Goal: Information Seeking & Learning: Learn about a topic

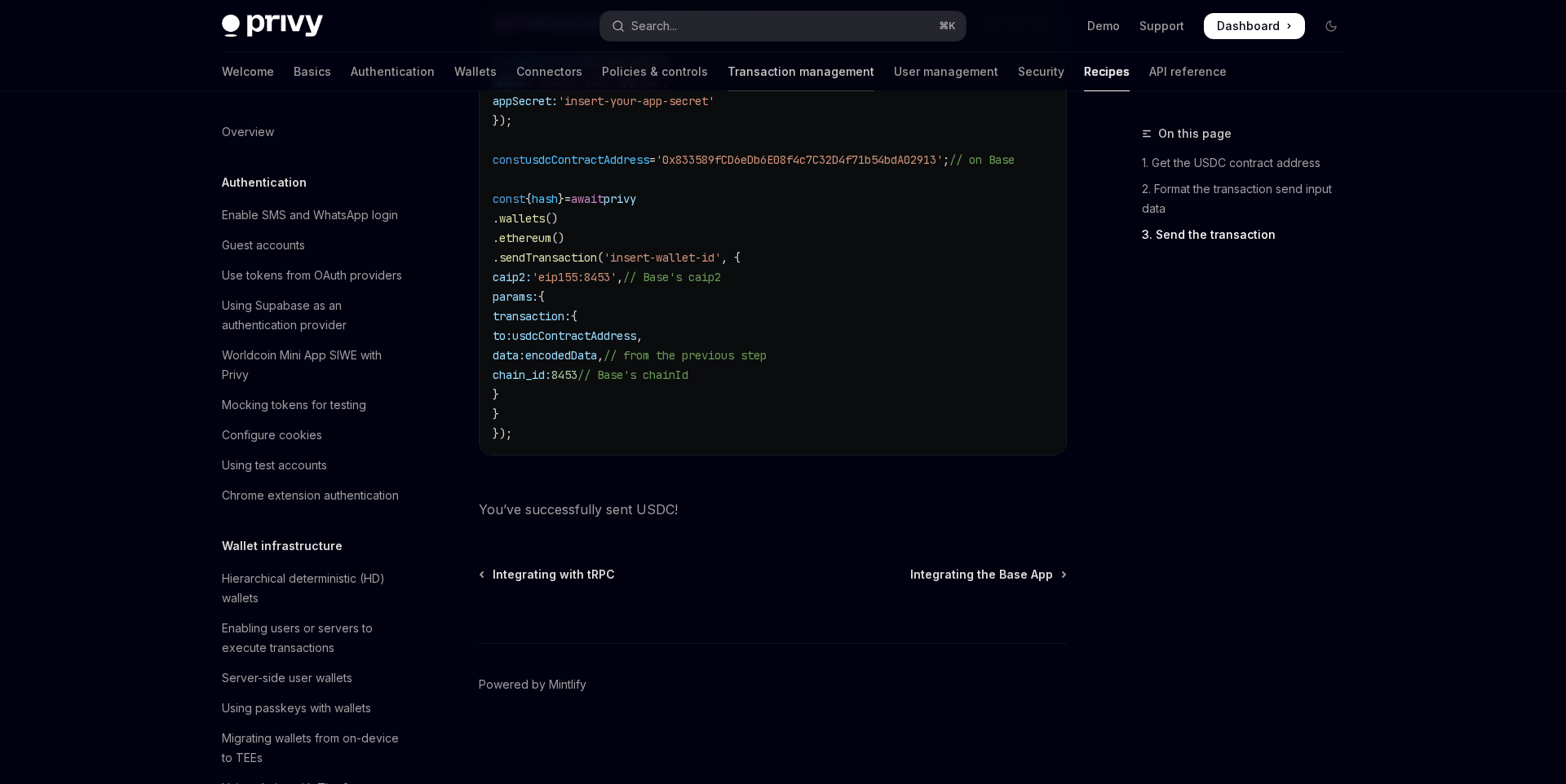
scroll to position [1613, 0]
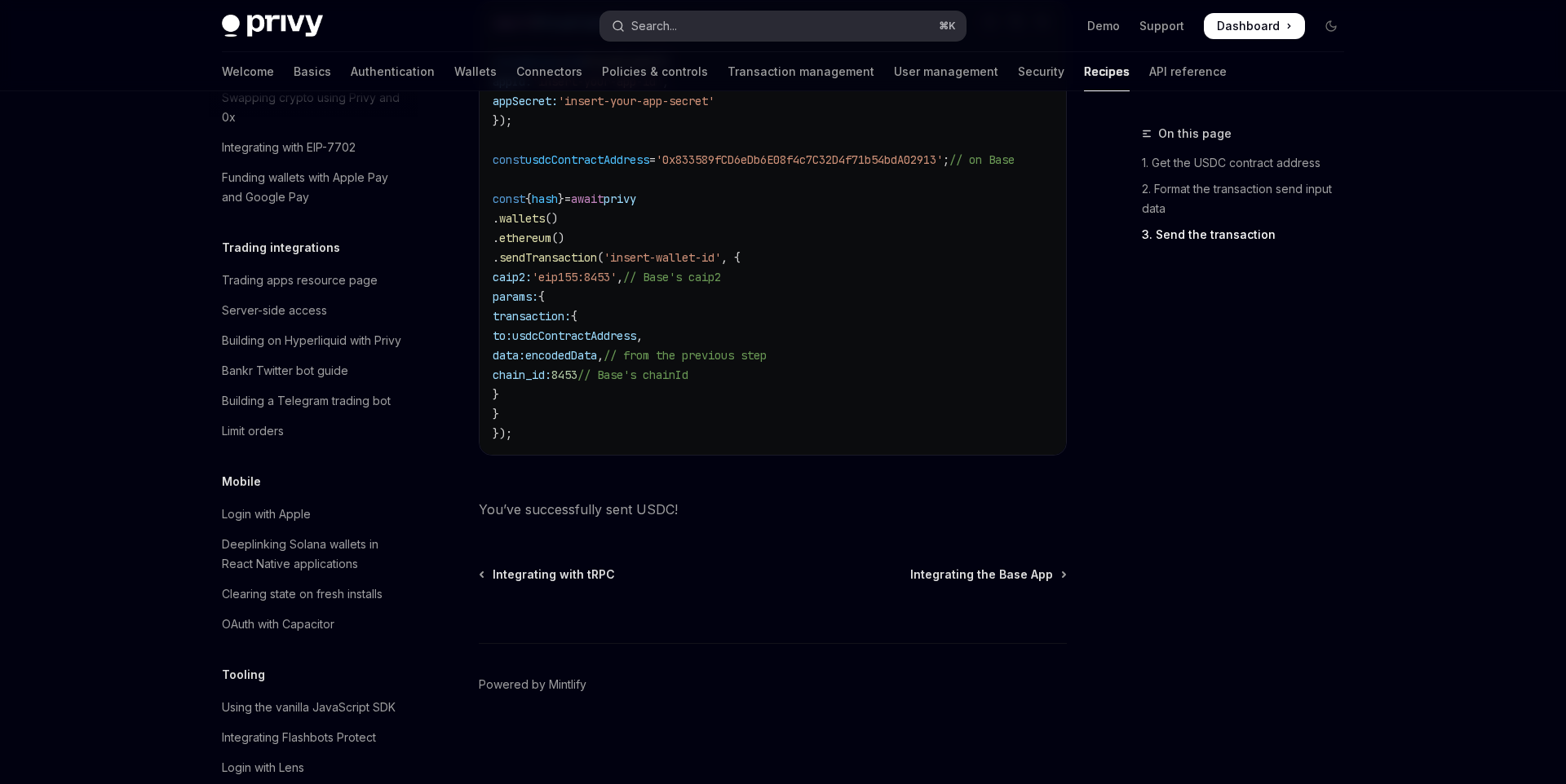
click at [777, 20] on button "Search... ⌘ K" at bounding box center [783, 26] width 365 height 29
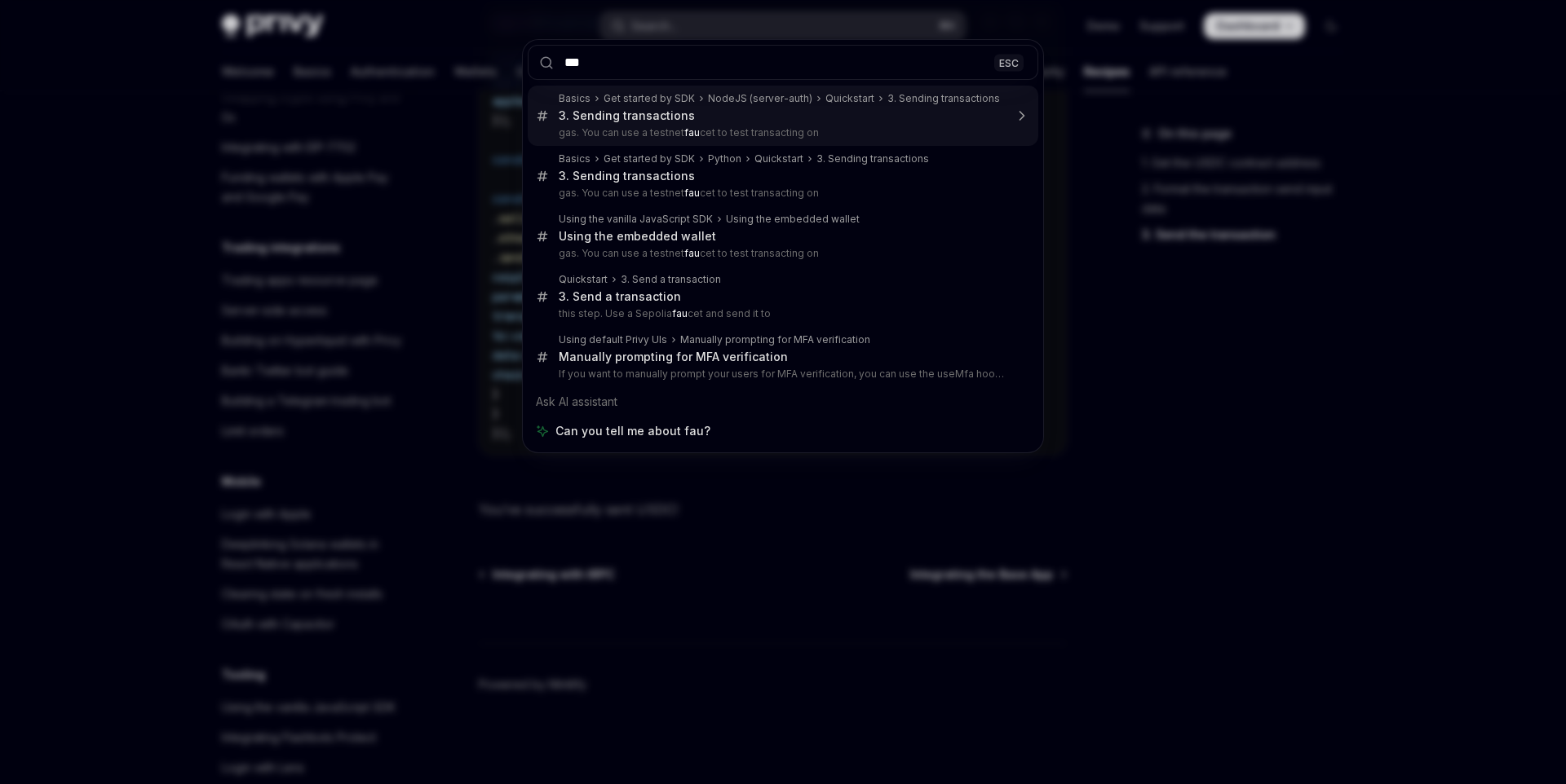
type input "****"
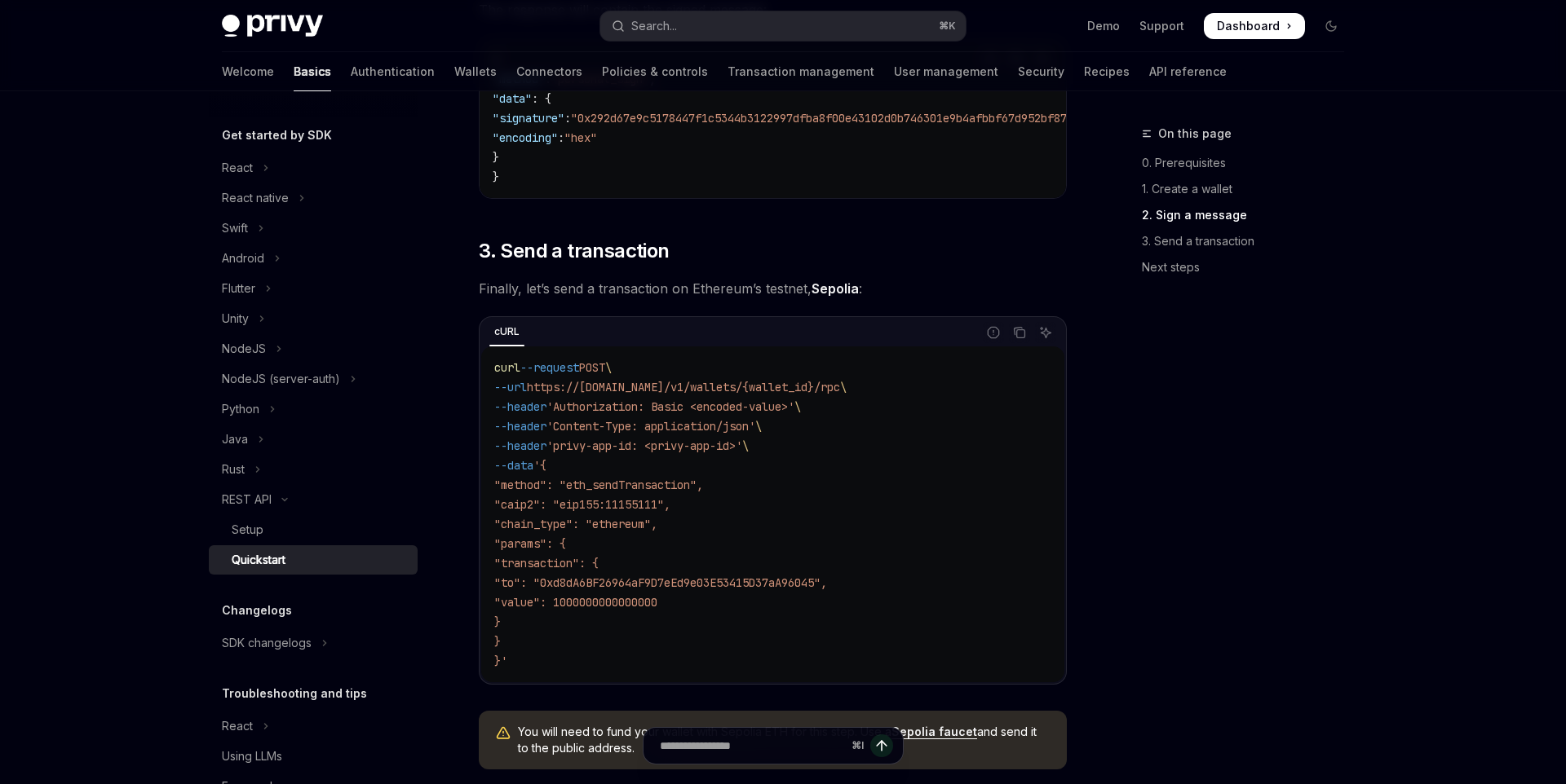
scroll to position [1389, 0]
click at [621, 640] on code "curl --request POST \ --url https://api.privy.io/v1/wallets/{wallet_id}/rpc \ -…" at bounding box center [773, 513] width 557 height 313
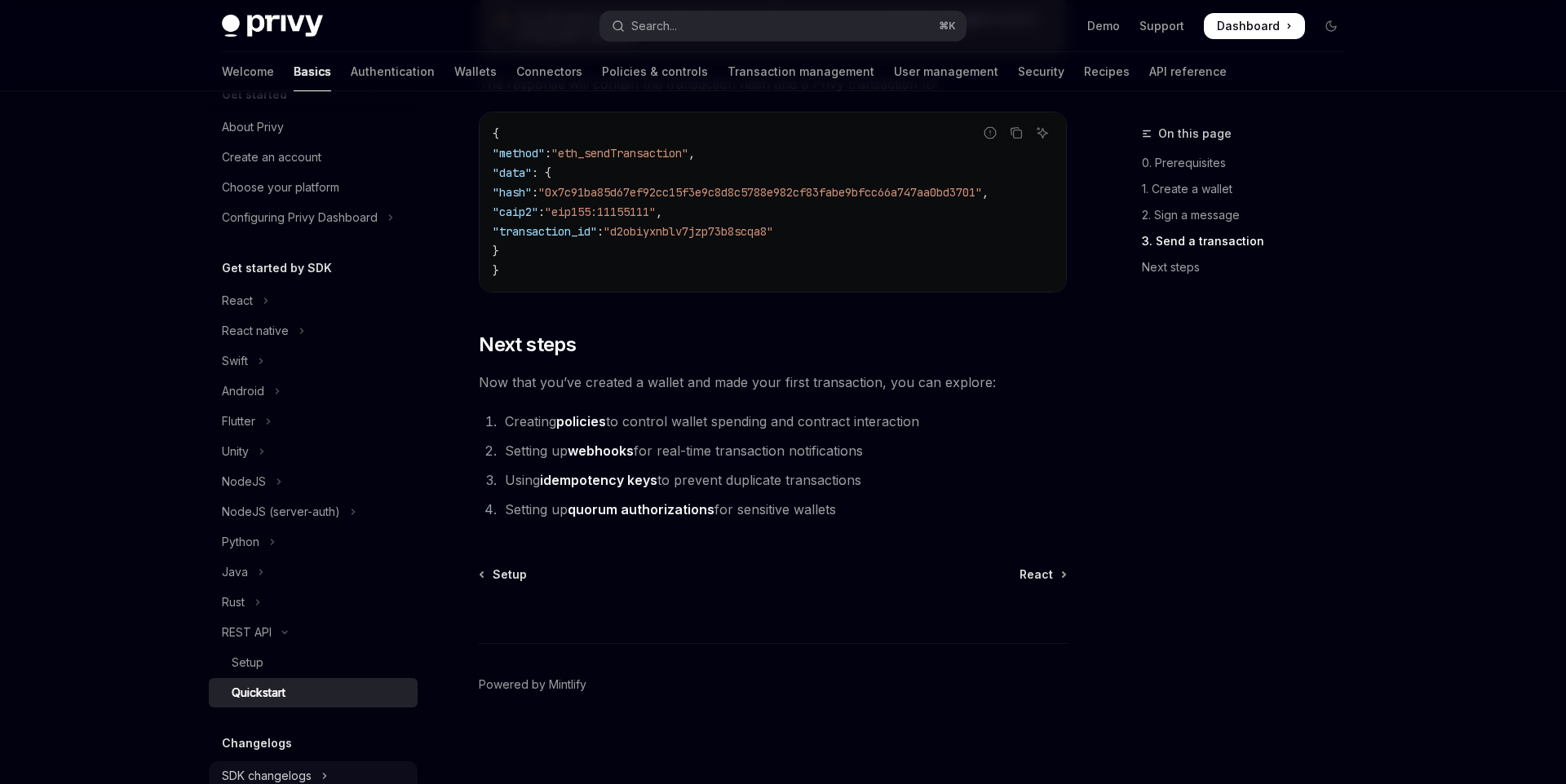
scroll to position [215, 0]
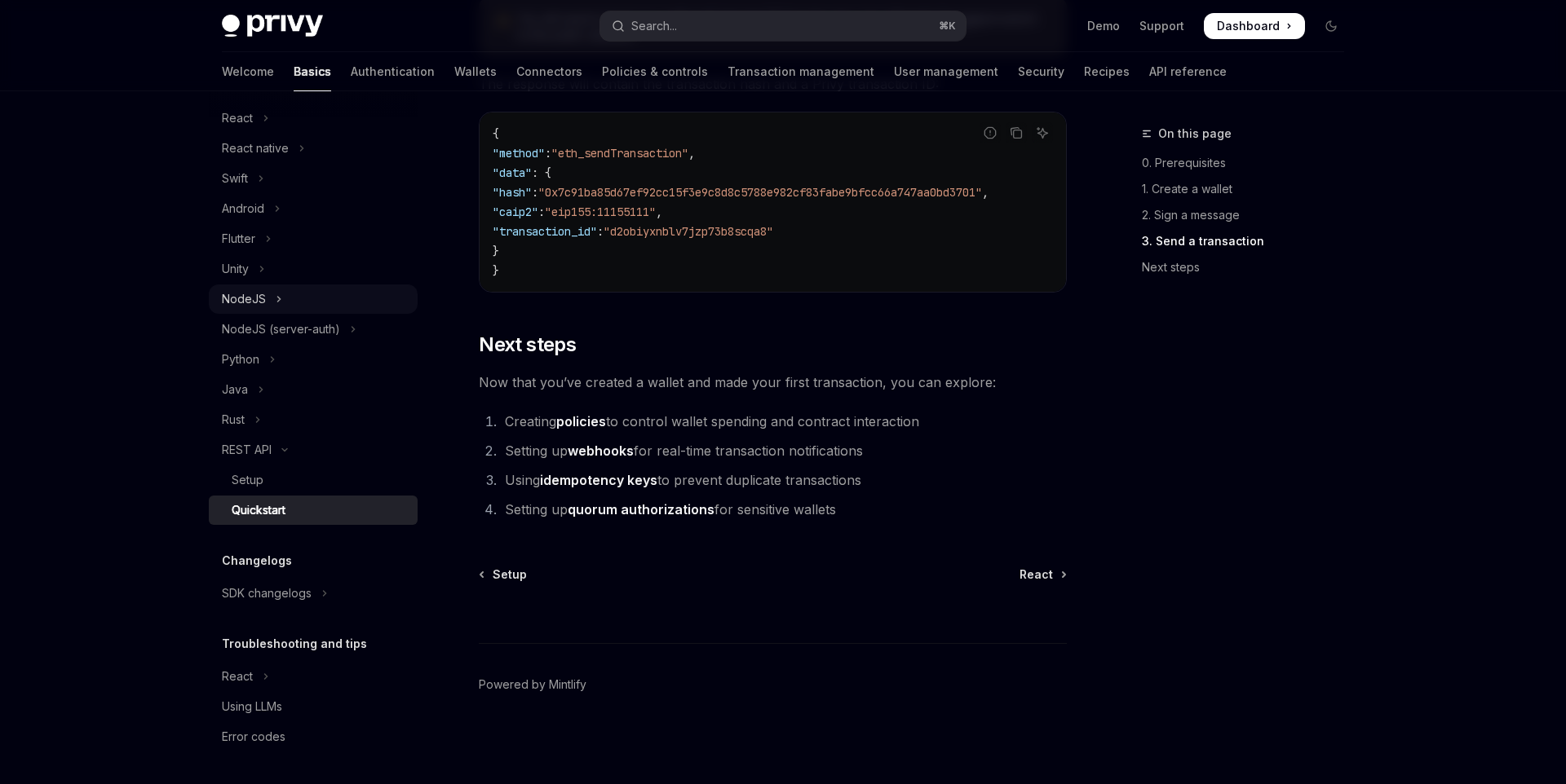
click at [272, 310] on button "NodeJS" at bounding box center [314, 299] width 209 height 29
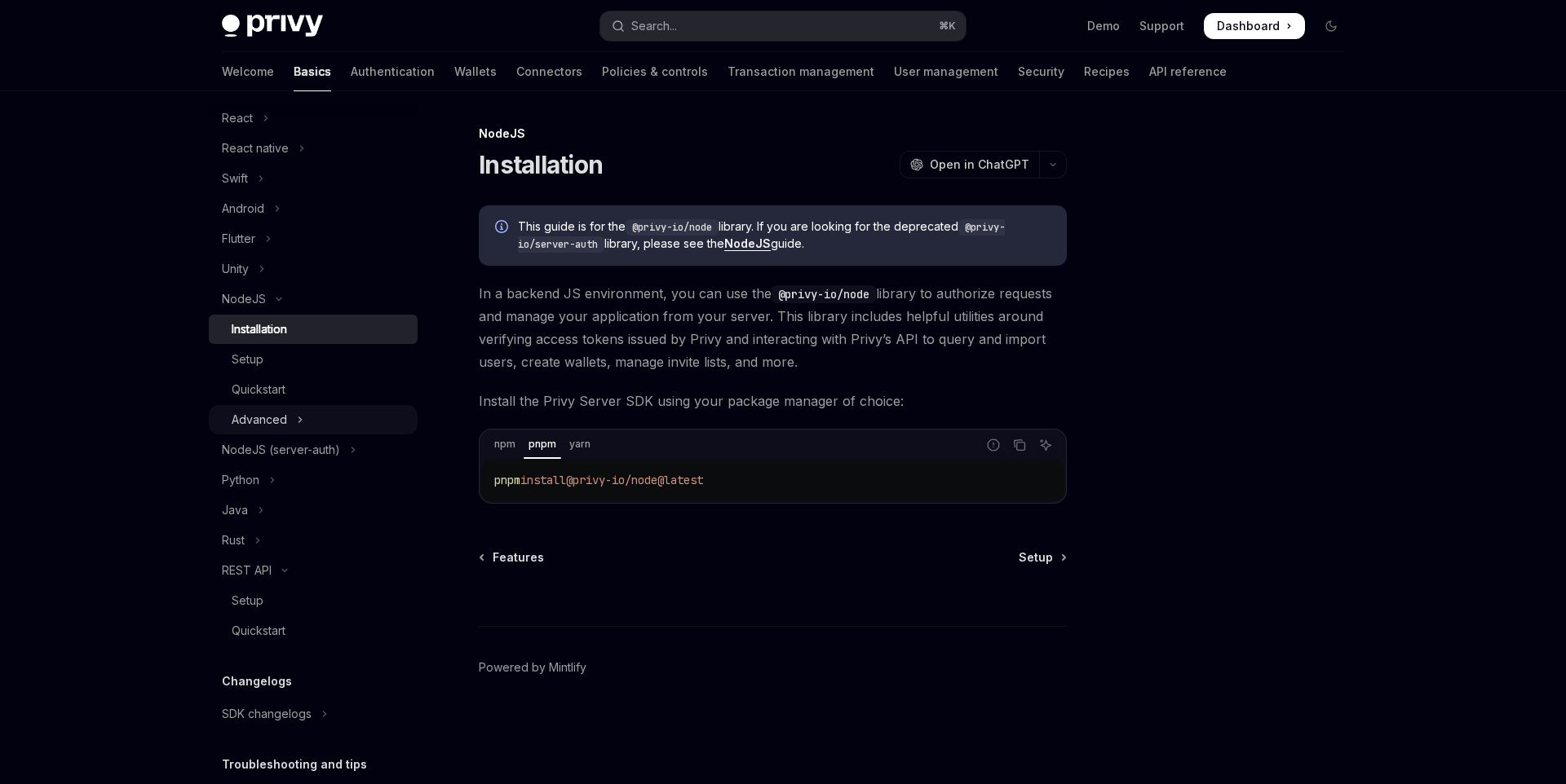
click at [297, 417] on icon "Toggle Advanced section" at bounding box center [300, 420] width 7 height 20
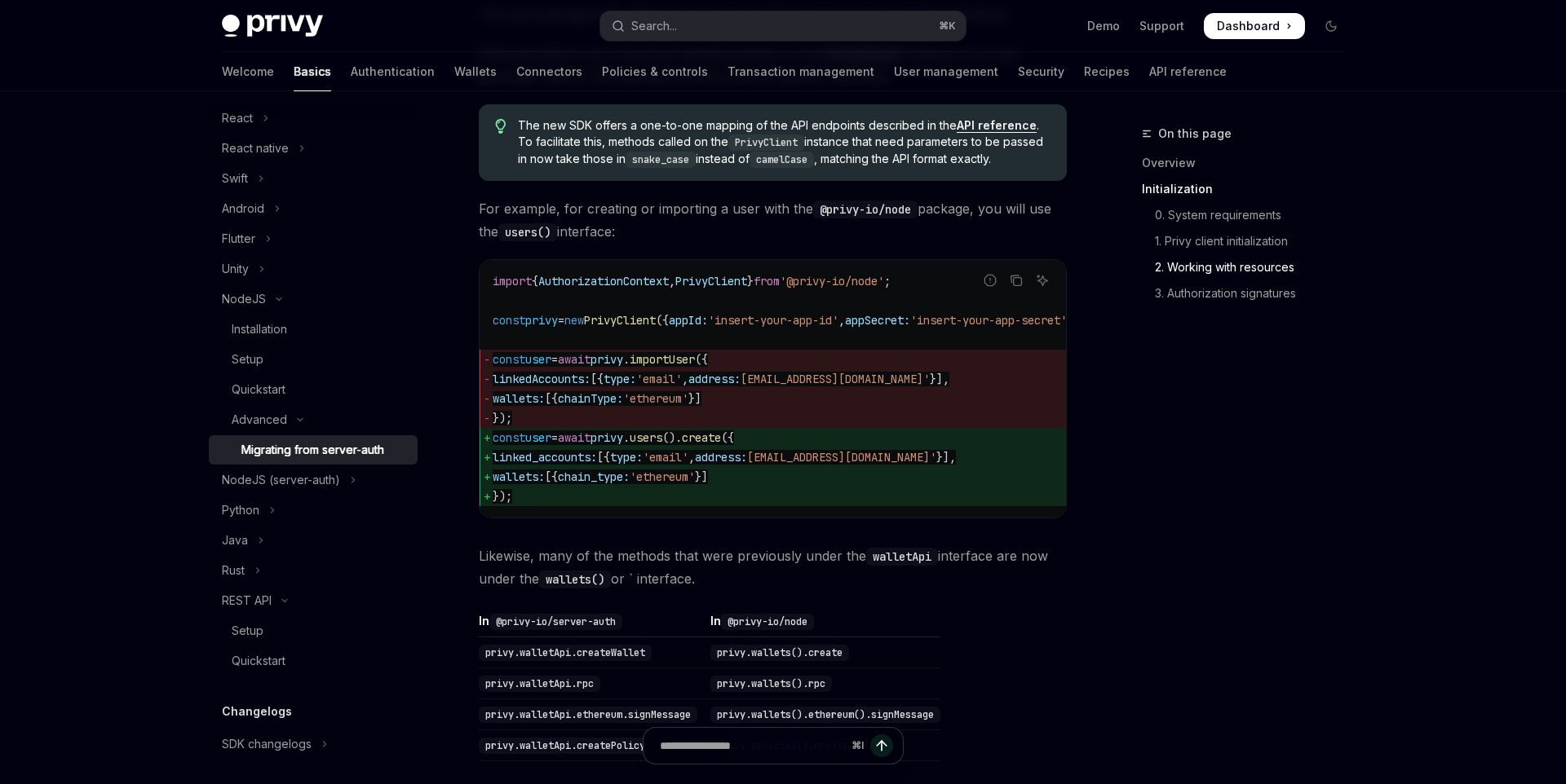
scroll to position [1070, 0]
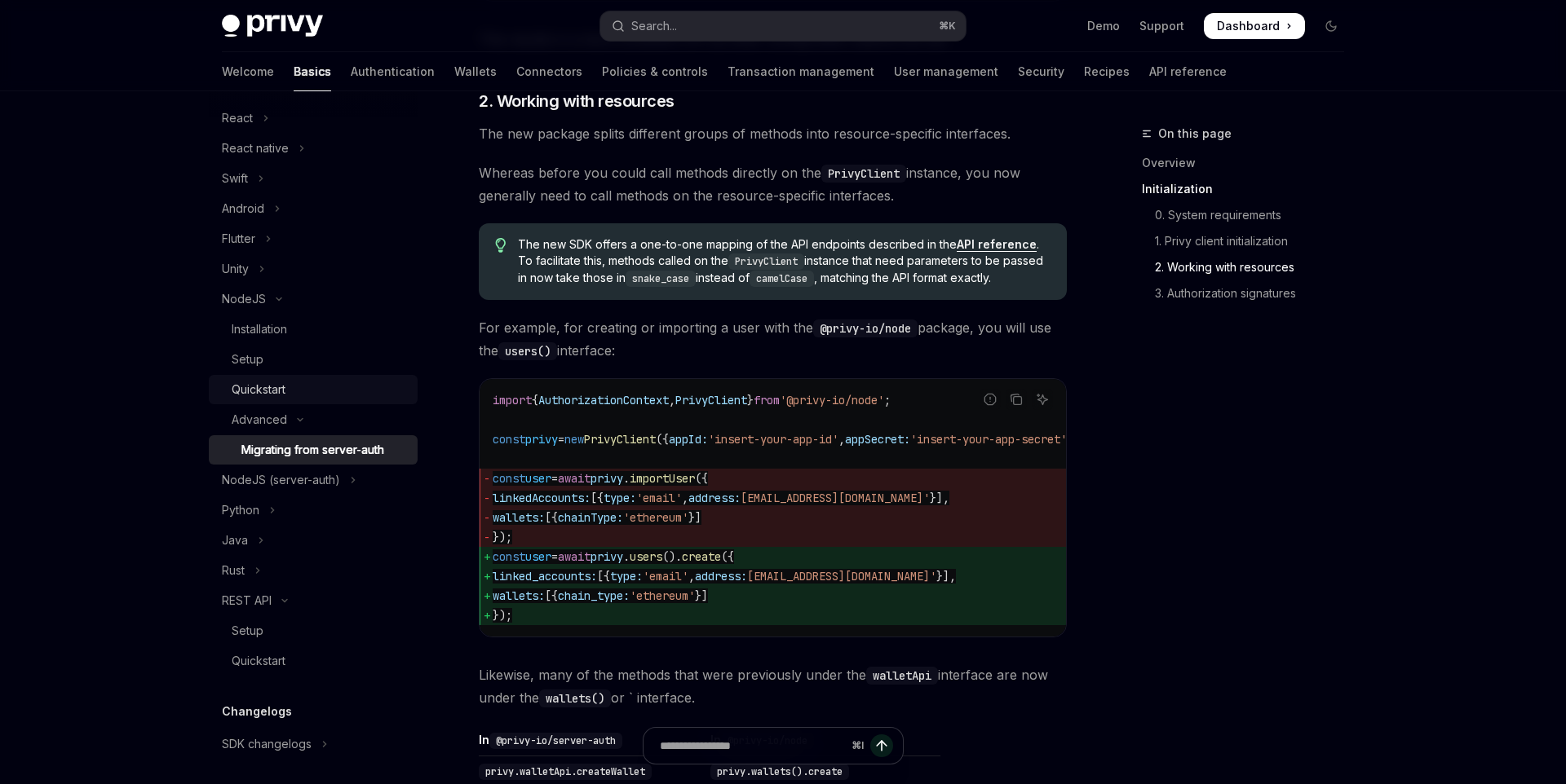
click at [352, 389] on div "Quickstart" at bounding box center [320, 389] width 177 height 20
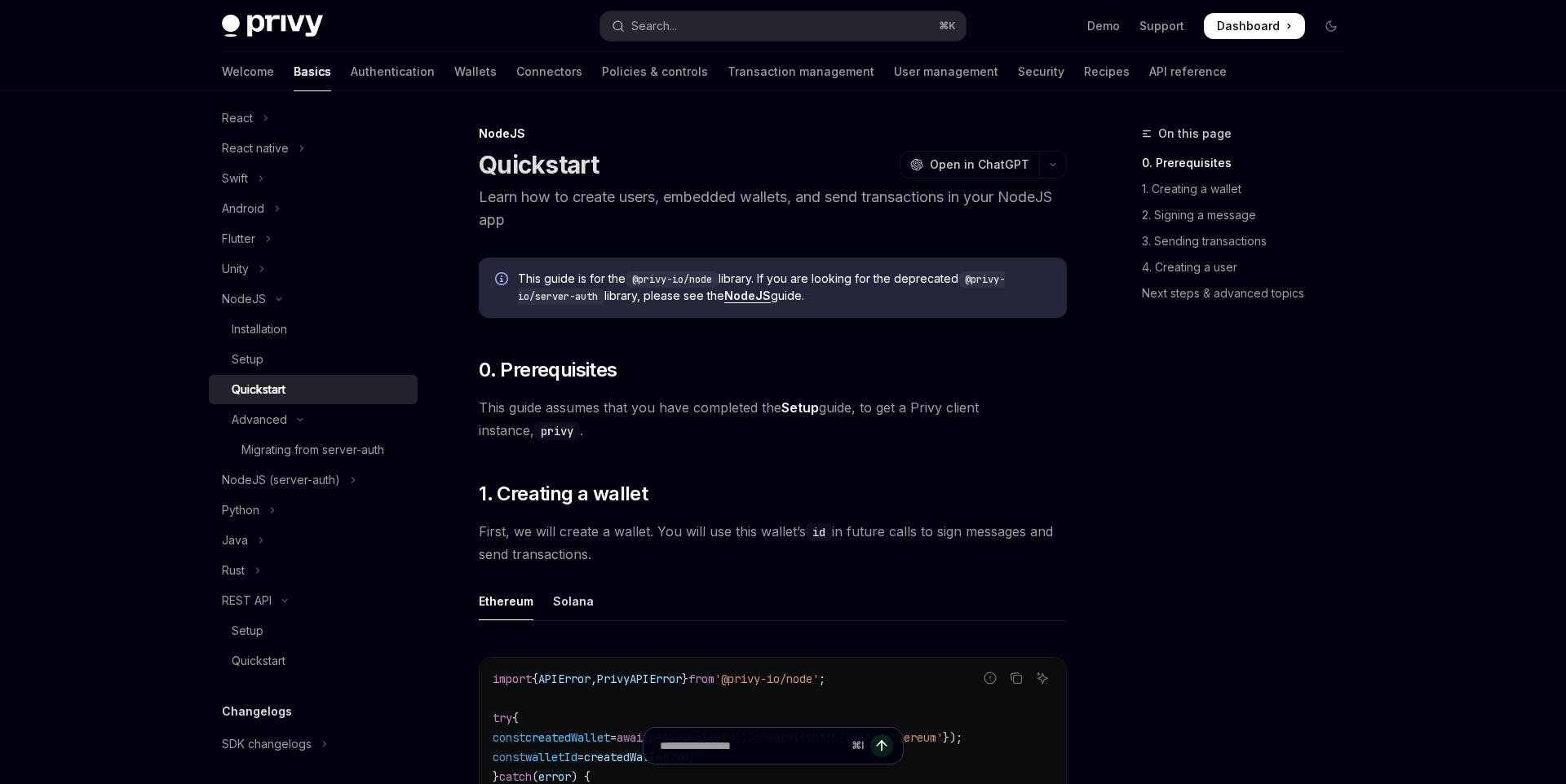
click at [754, 298] on link "NodeJS" at bounding box center [747, 296] width 46 height 15
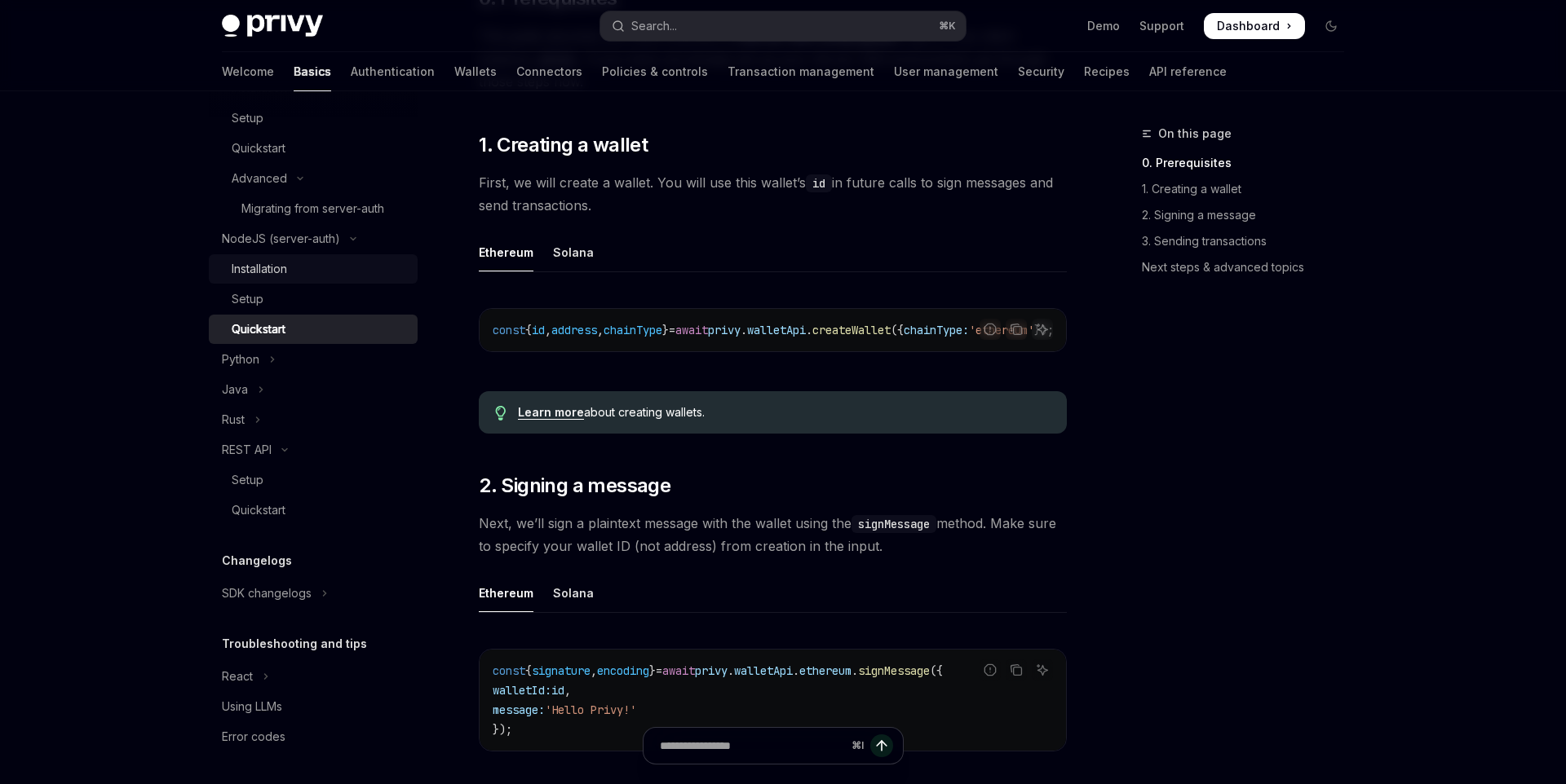
scroll to position [470, 0]
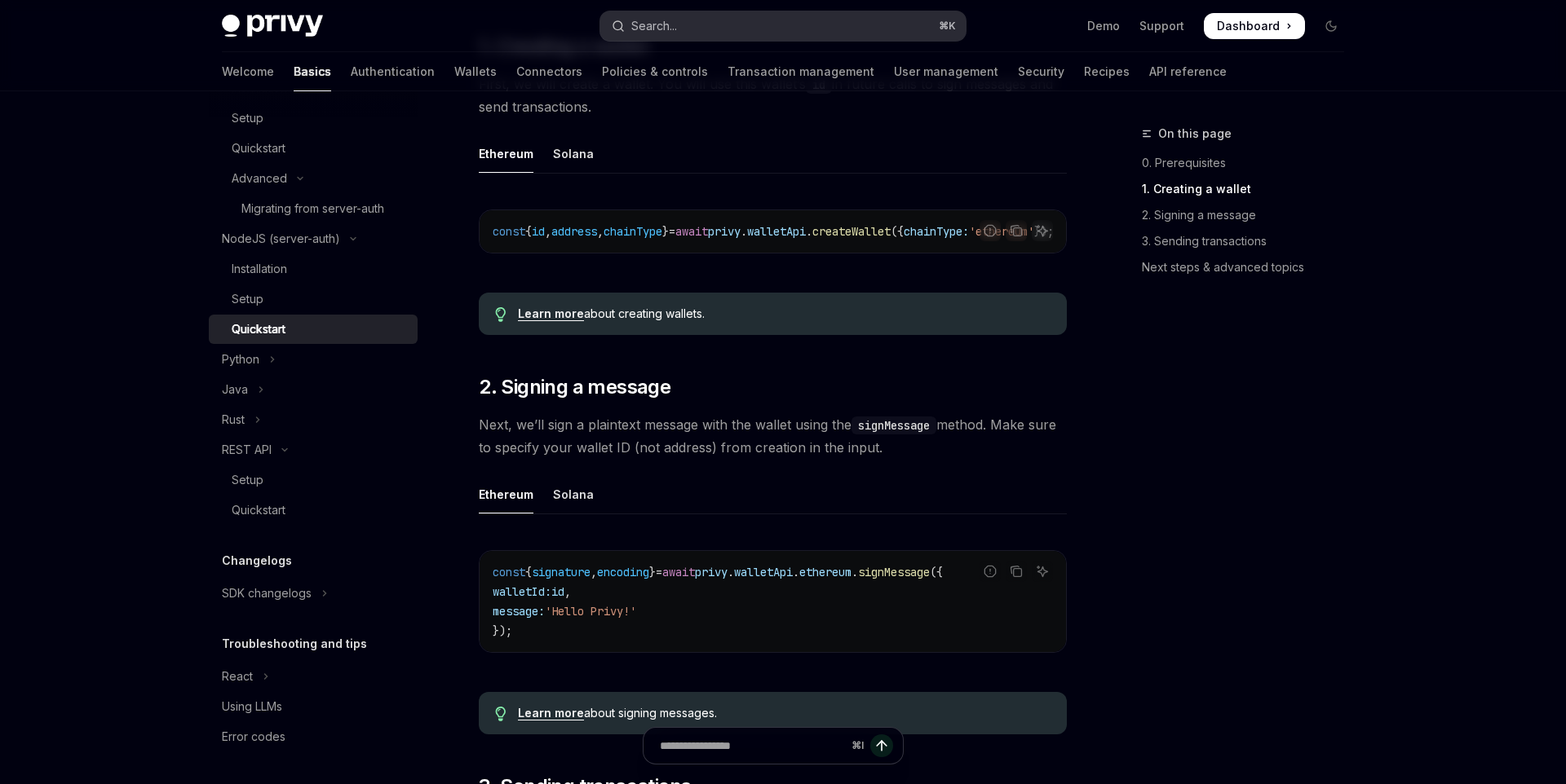
type textarea "*"
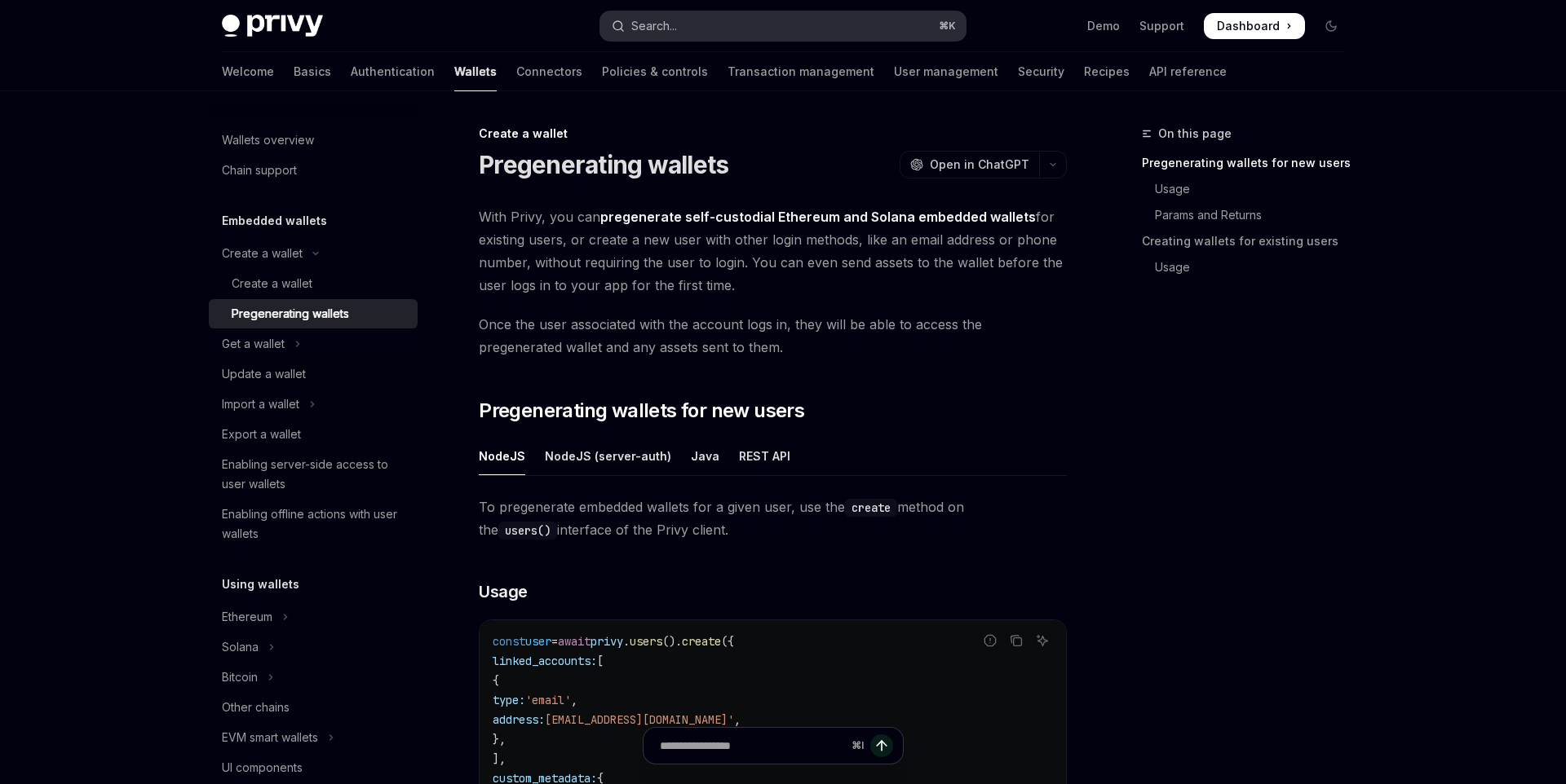
click at [672, 24] on div "Search..." at bounding box center [654, 26] width 45 height 20
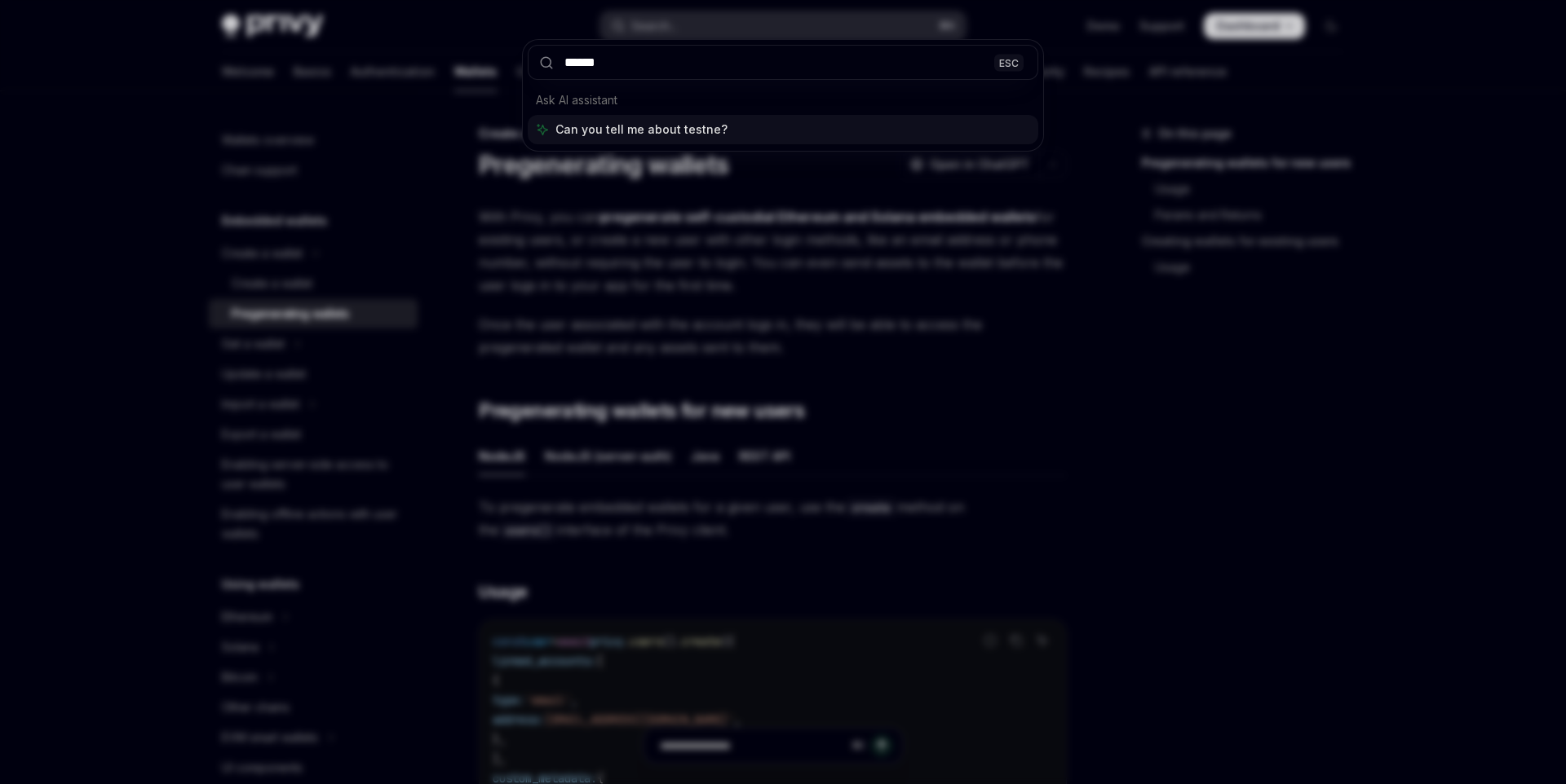
type input "*******"
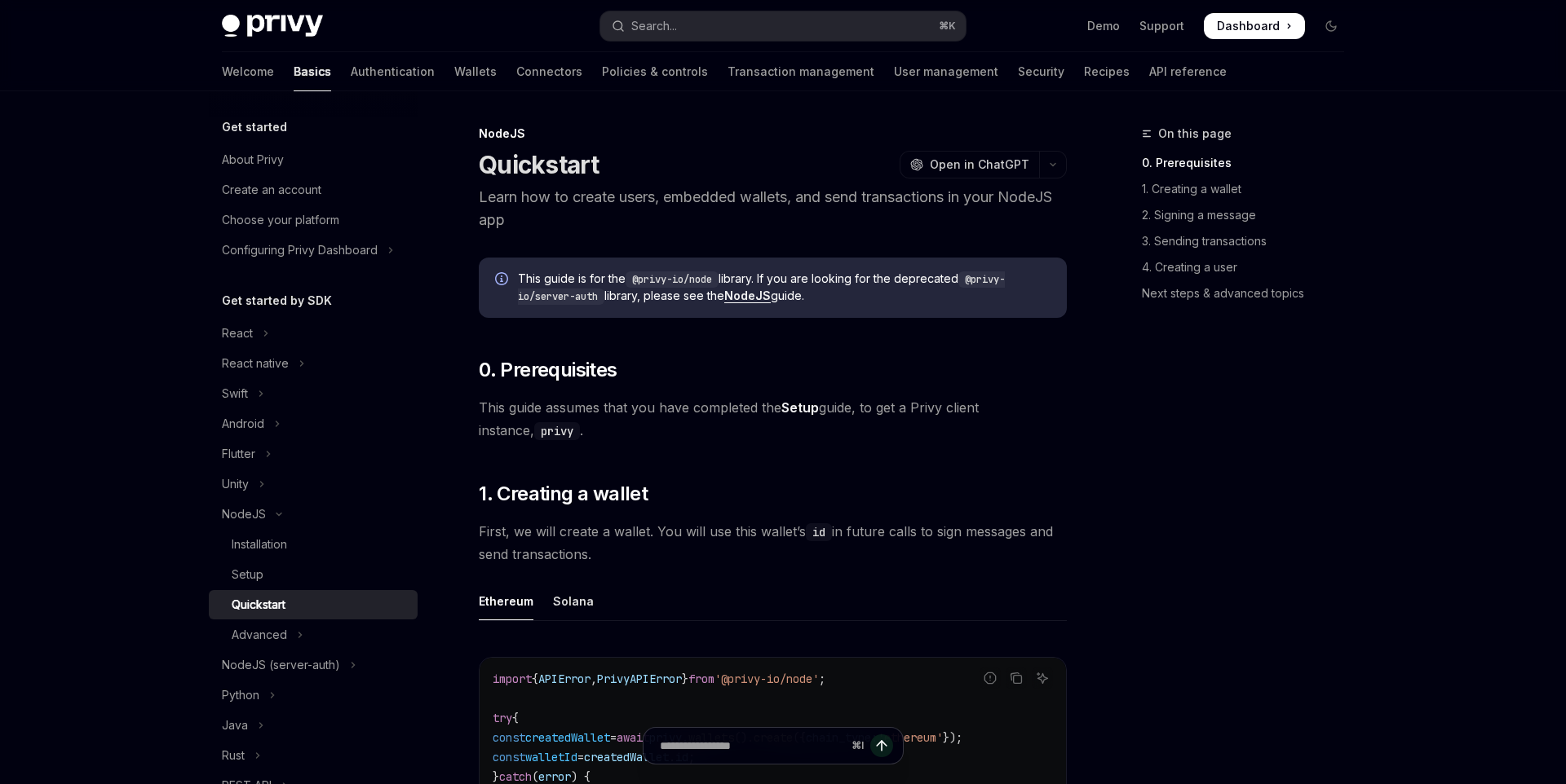
scroll to position [306, 0]
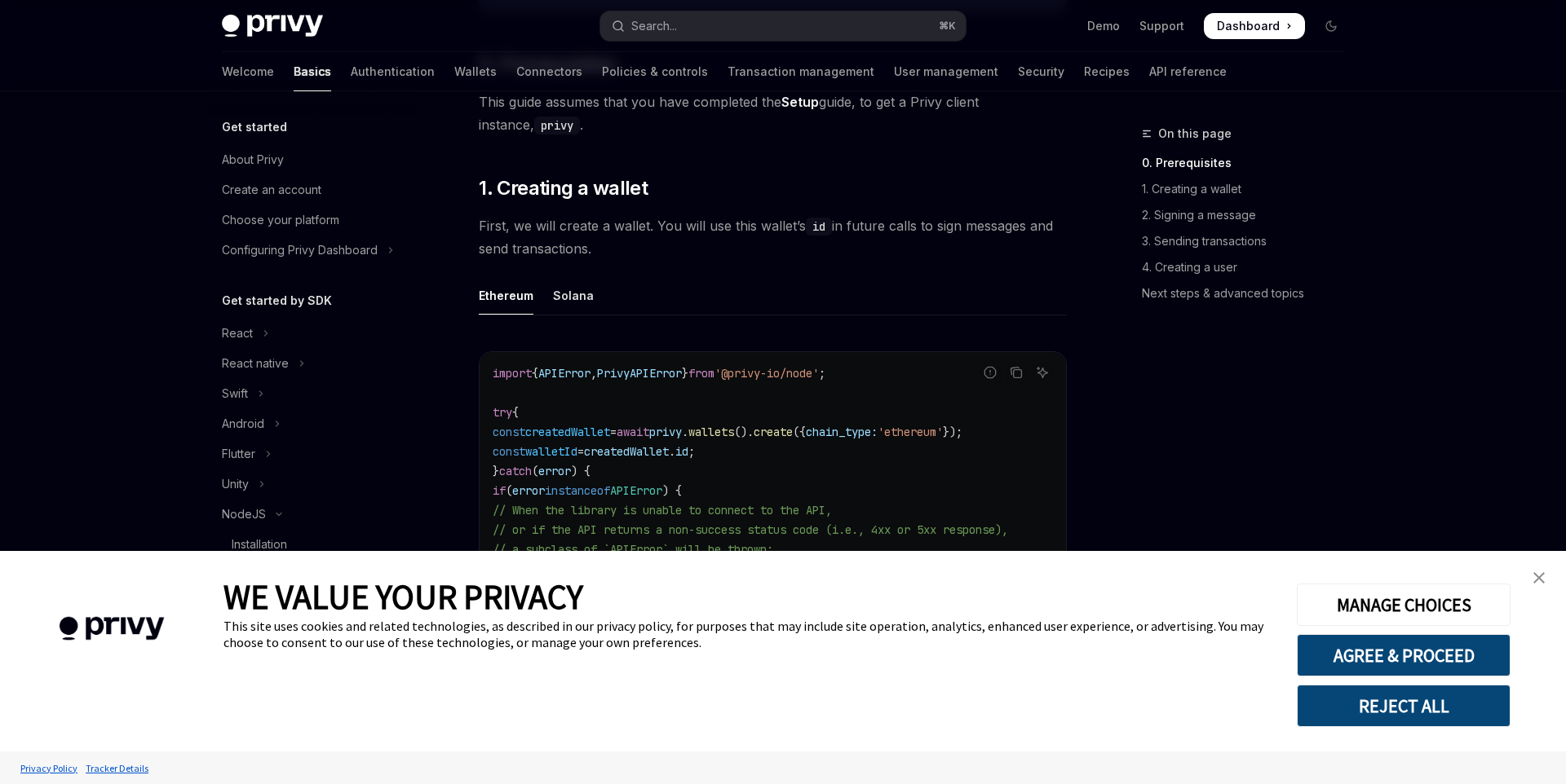
click at [1533, 577] on img "close banner" at bounding box center [1539, 578] width 11 height 11
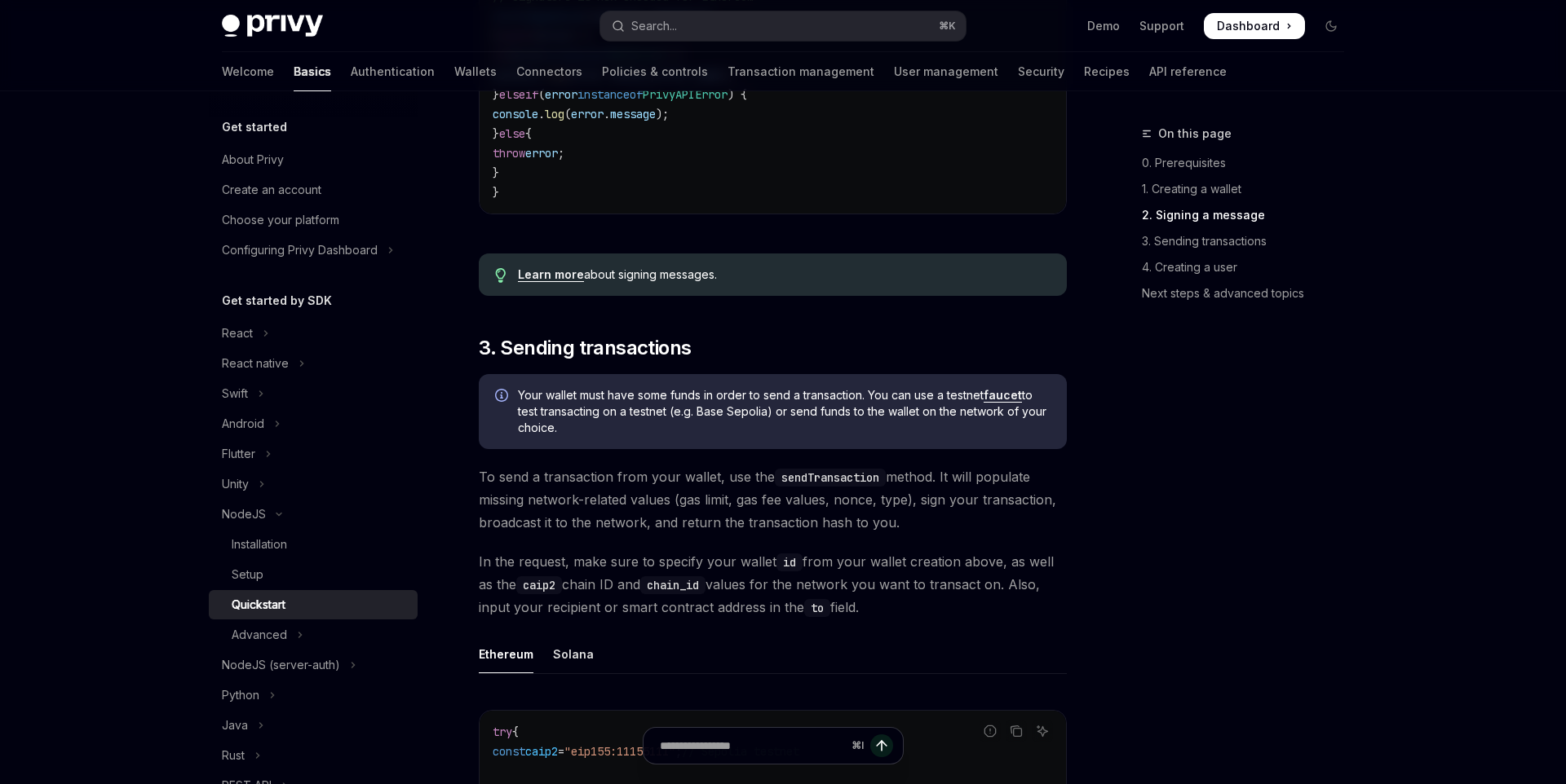
scroll to position [1542, 0]
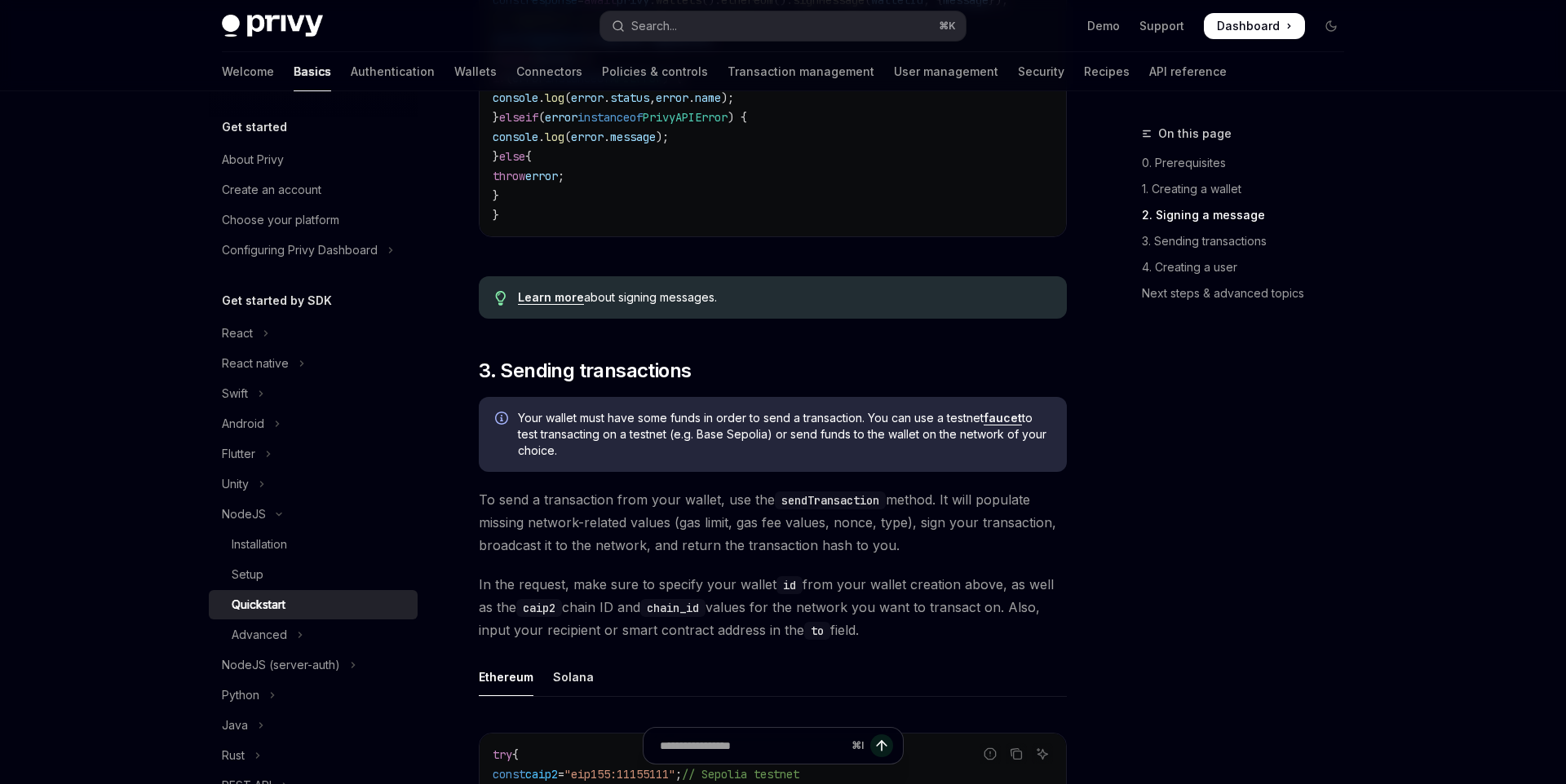
drag, startPoint x: 619, startPoint y: 430, endPoint x: 645, endPoint y: 457, distance: 37.5
click at [645, 457] on span "Your wallet must have some funds in order to send a transaction. You can use a …" at bounding box center [783, 434] width 532 height 49
click at [760, 442] on span "Your wallet must have some funds in order to send a transaction. You can use a …" at bounding box center [783, 434] width 532 height 49
drag, startPoint x: 676, startPoint y: 451, endPoint x: 797, endPoint y: 456, distance: 121.1
click at [798, 456] on span "Your wallet must have some funds in order to send a transaction. You can use a …" at bounding box center [783, 434] width 532 height 49
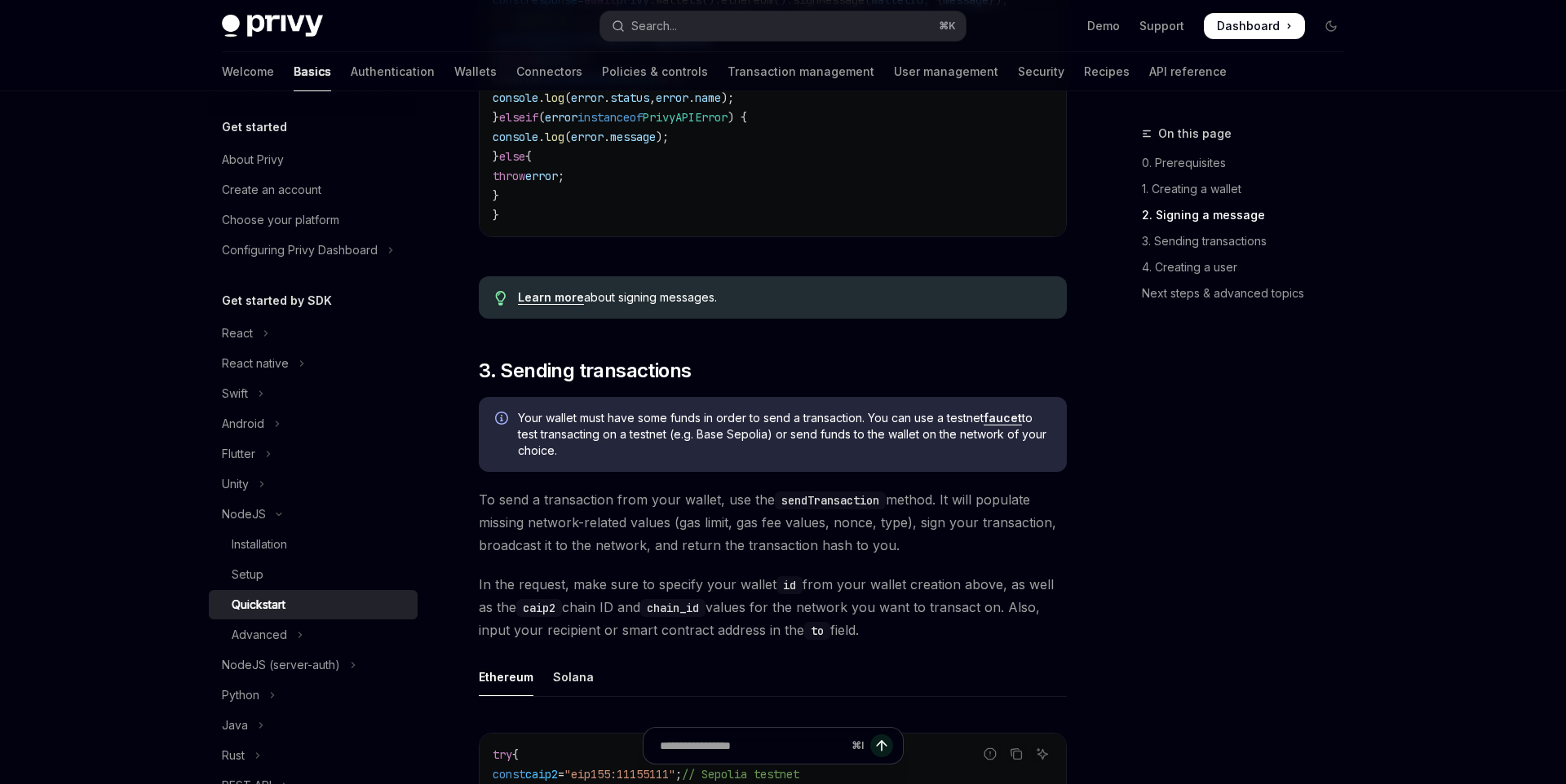
click at [810, 452] on span "Your wallet must have some funds in order to send a transaction. You can use a …" at bounding box center [783, 434] width 532 height 49
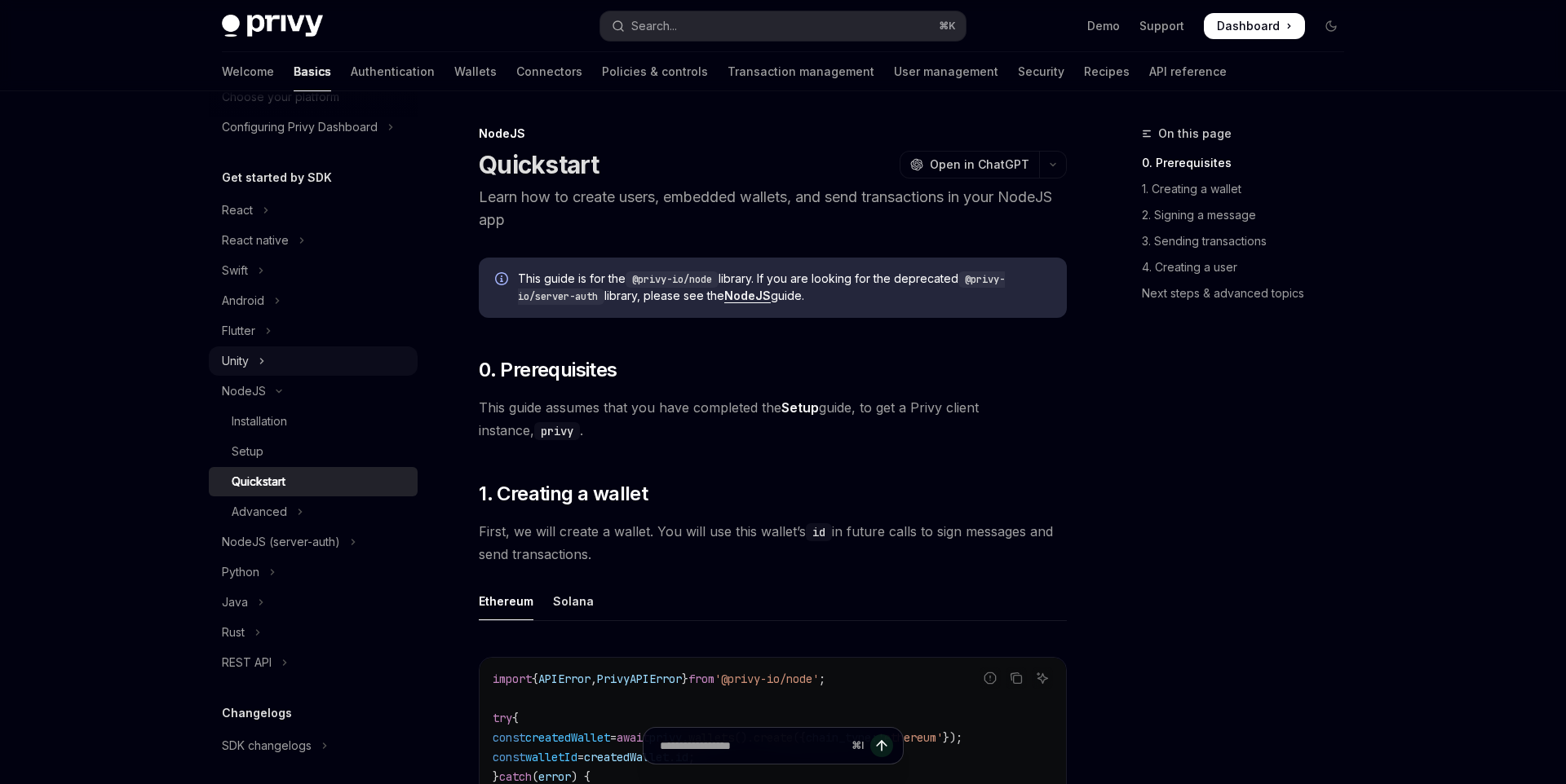
scroll to position [276, 0]
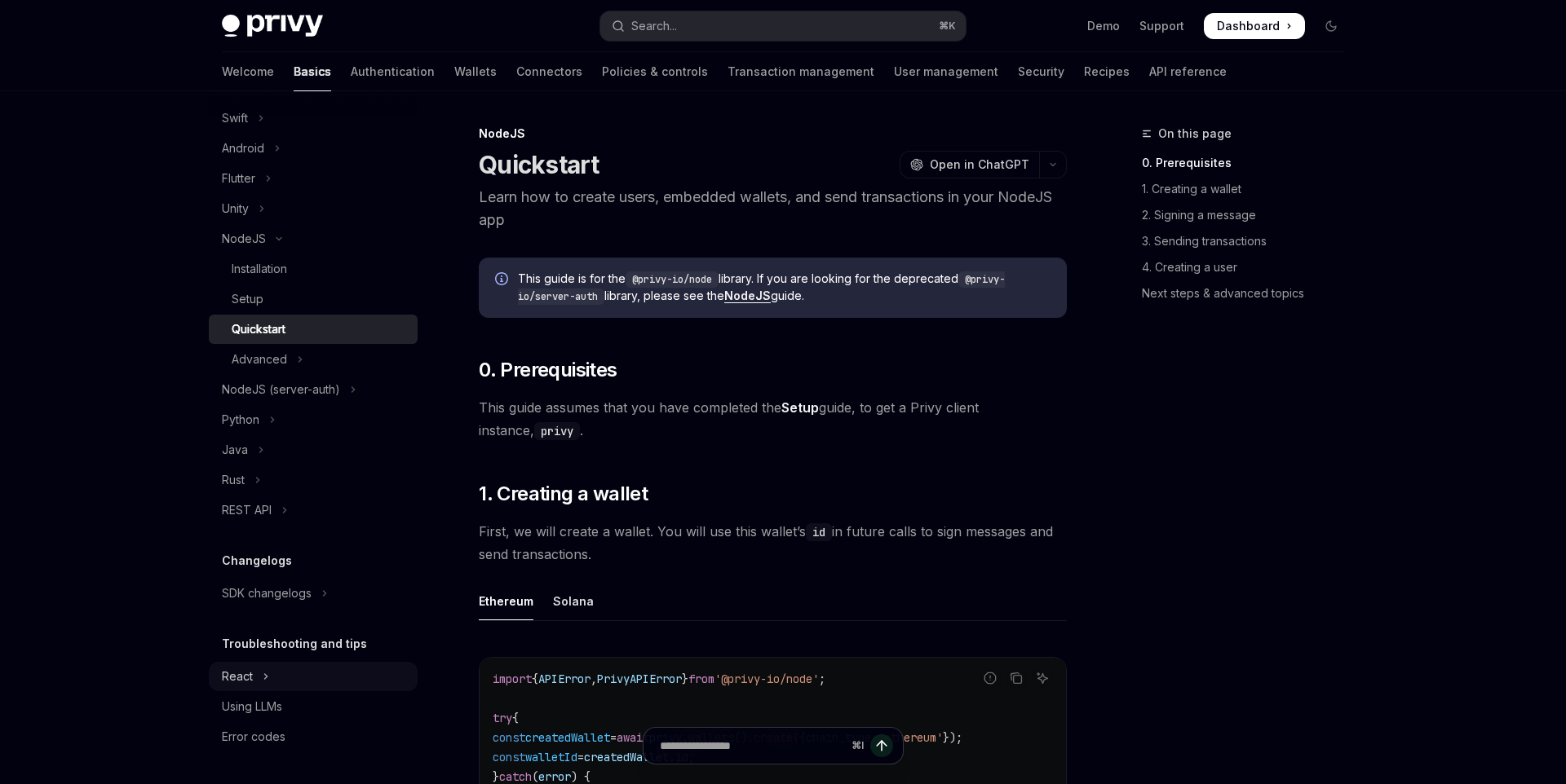
click at [301, 673] on button "React" at bounding box center [314, 677] width 209 height 29
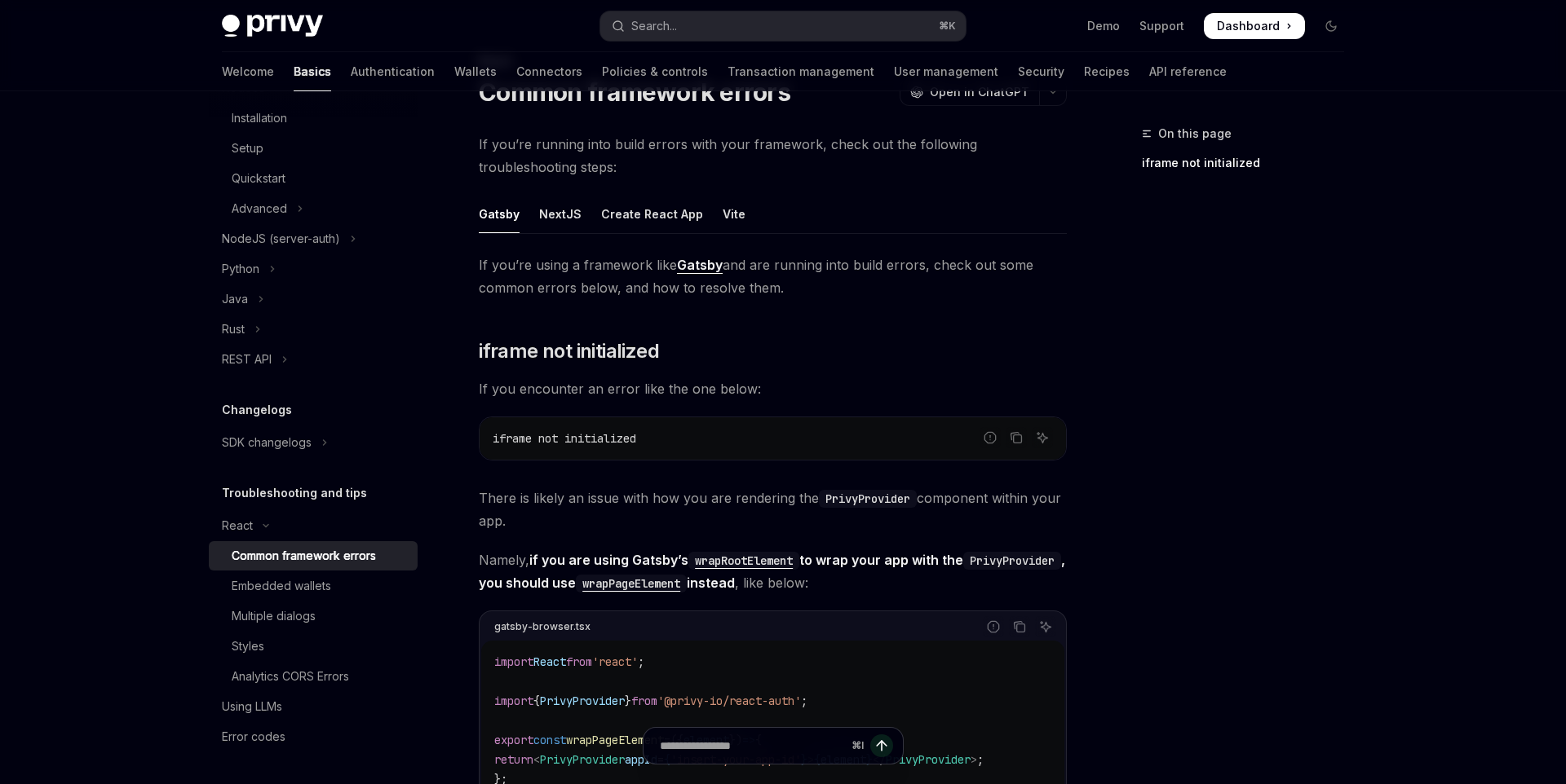
scroll to position [45, 0]
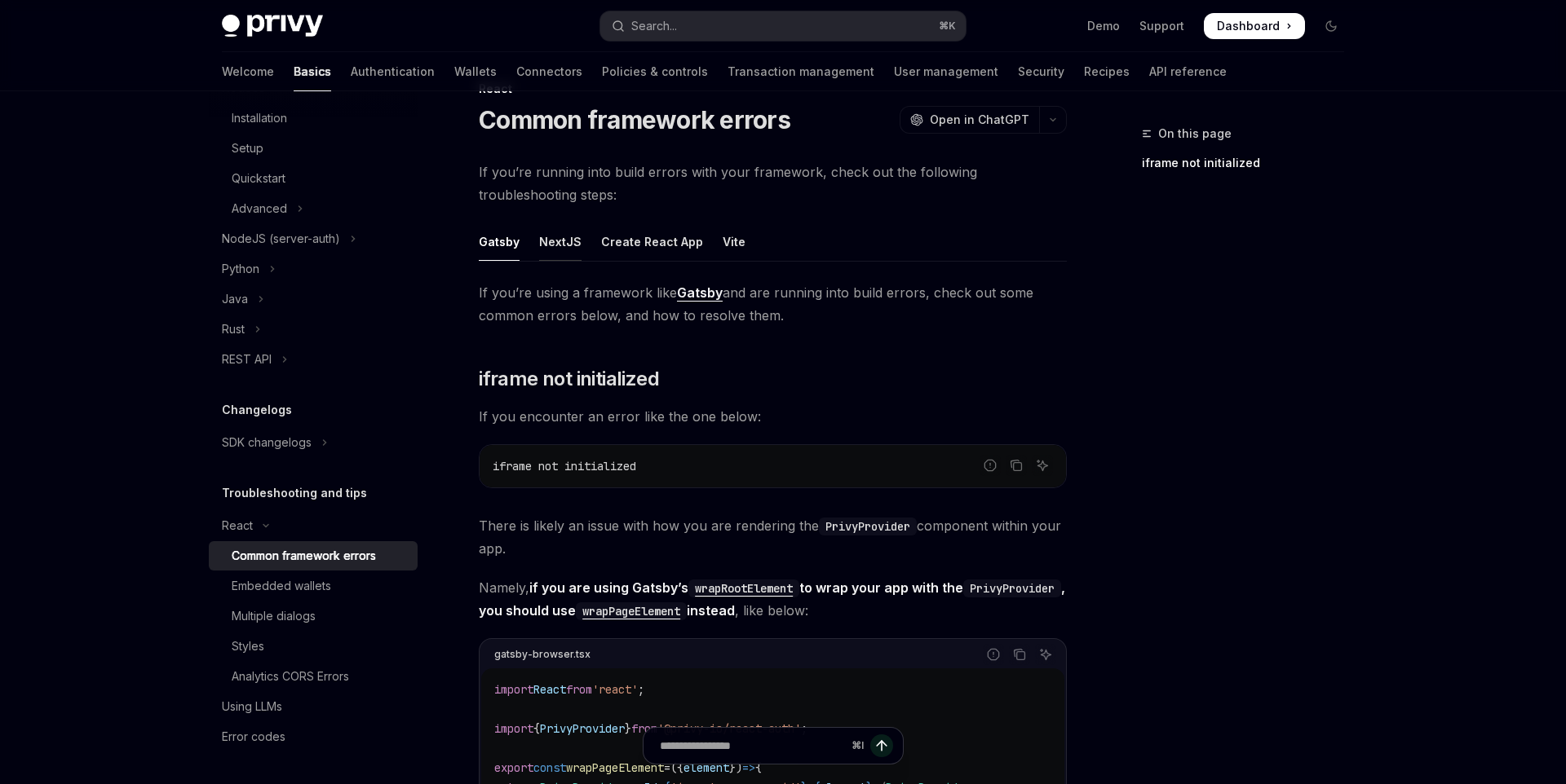
click at [552, 242] on div "NextJS" at bounding box center [560, 242] width 42 height 39
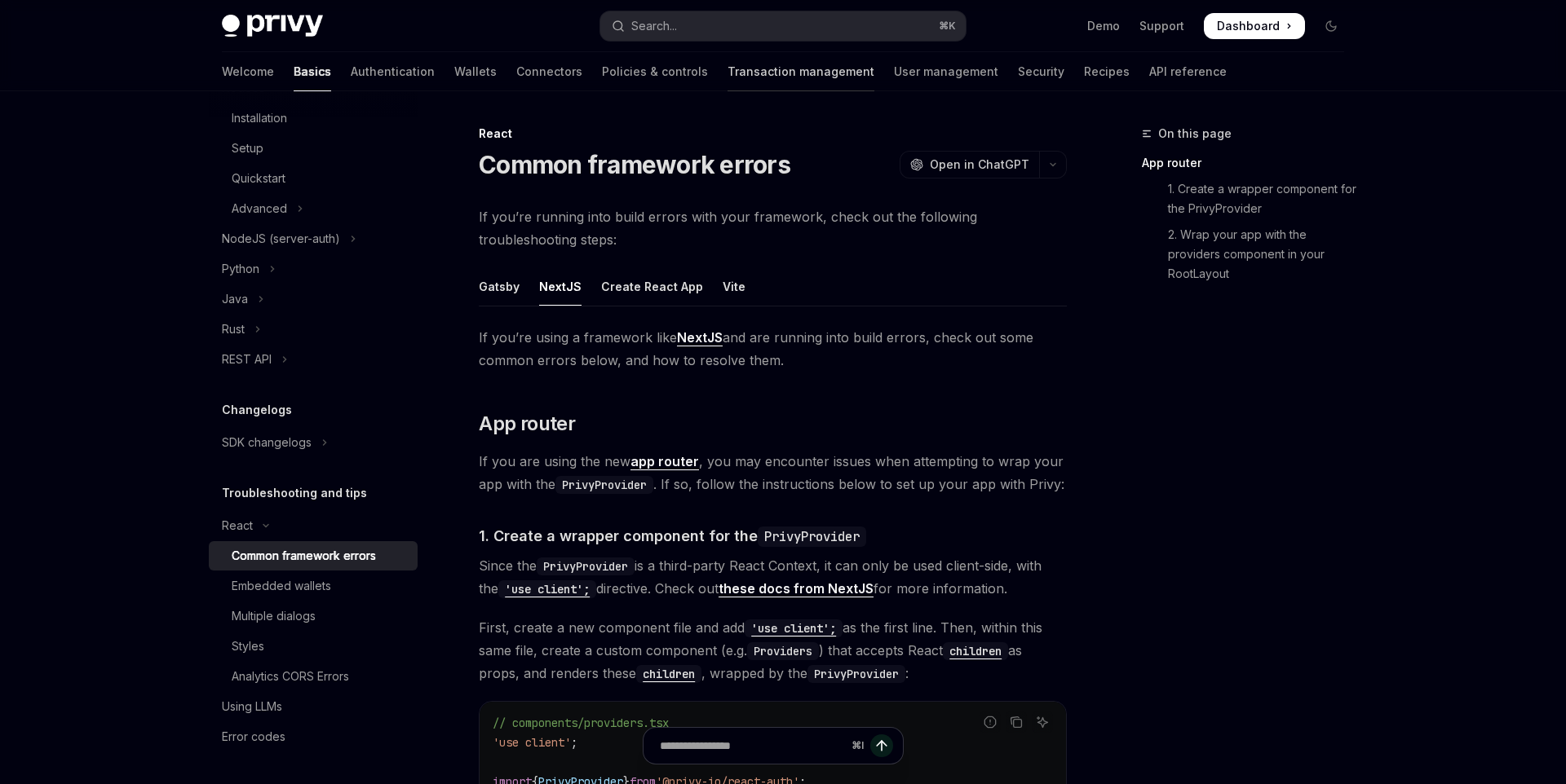
click at [728, 79] on link "Transaction management" at bounding box center [801, 72] width 147 height 39
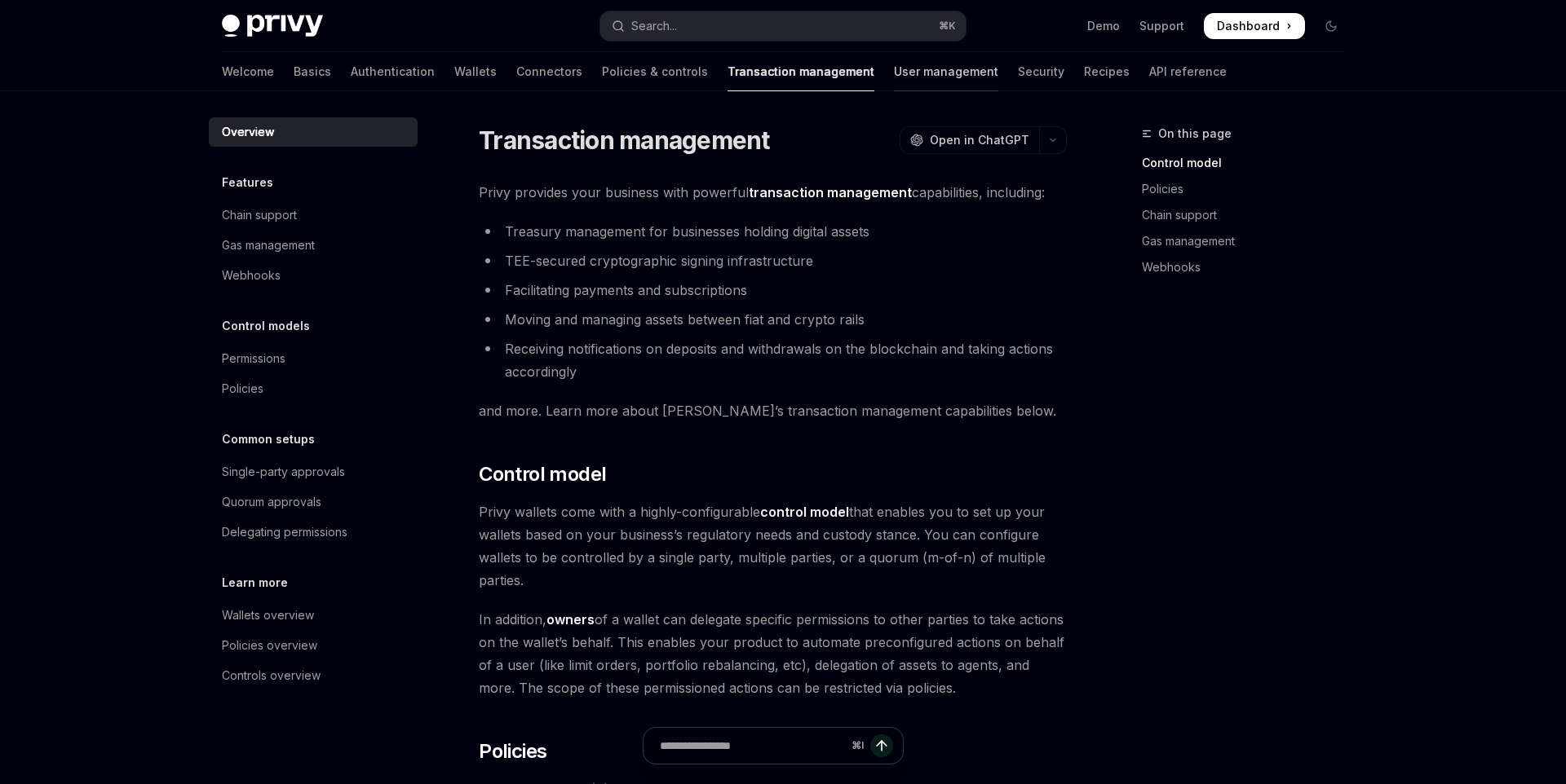
click at [894, 73] on link "User management" at bounding box center [946, 72] width 105 height 39
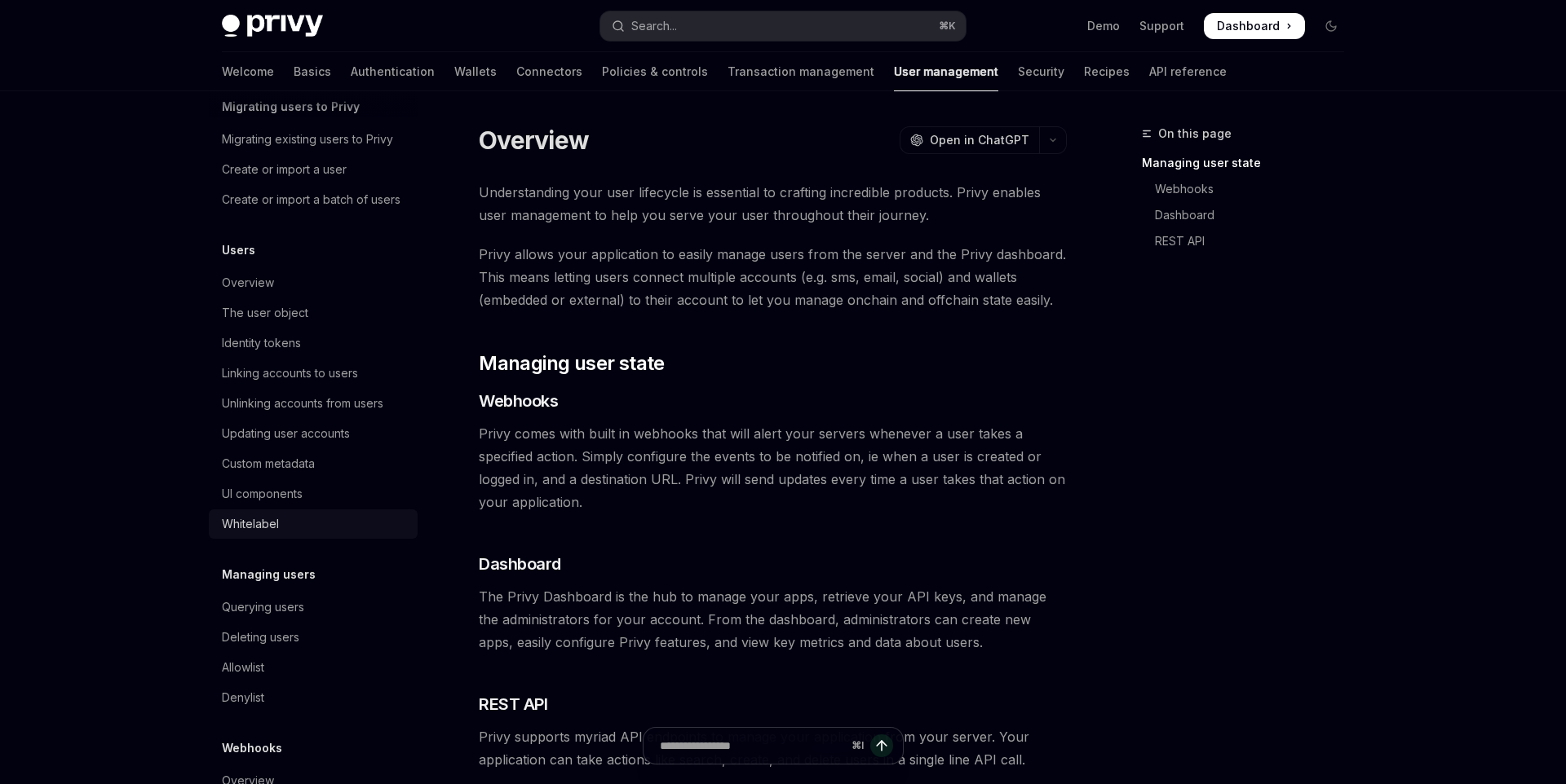
scroll to position [150, 0]
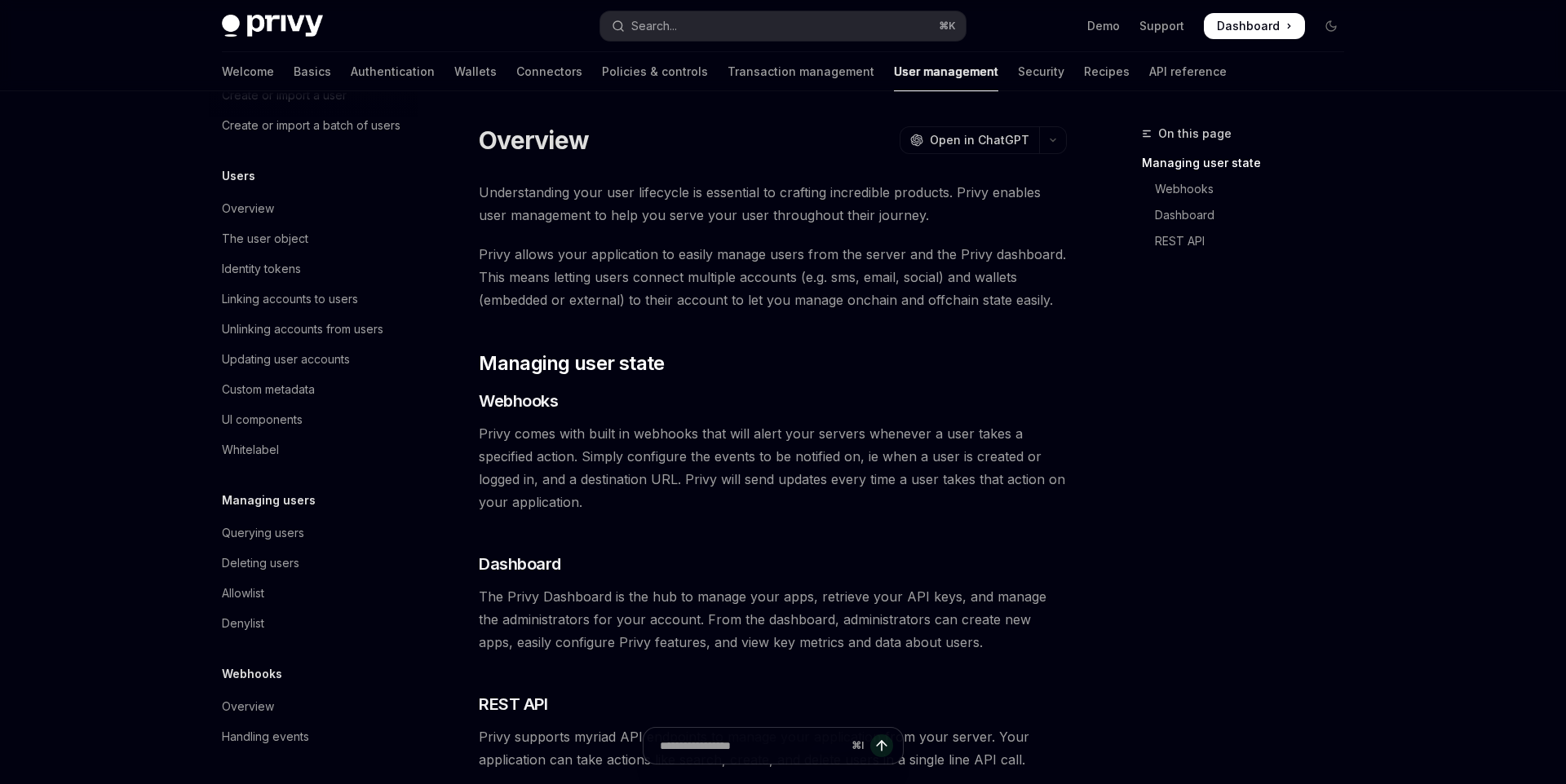
click at [915, 63] on div "Welcome Basics Authentication Wallets Connectors Policies & controls Transactio…" at bounding box center [724, 72] width 1005 height 39
click at [1018, 74] on link "Security" at bounding box center [1041, 72] width 46 height 39
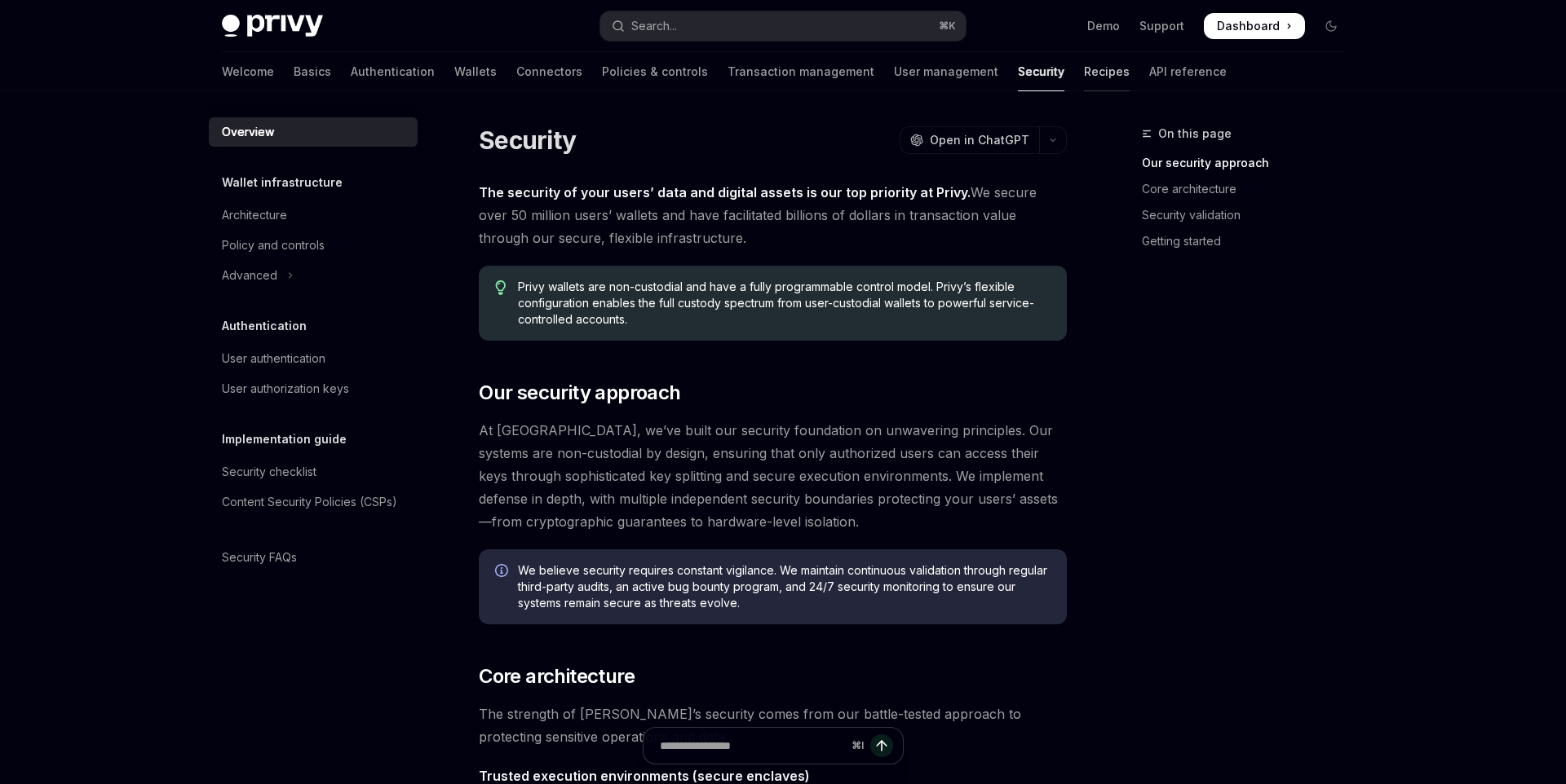
click at [1084, 75] on link "Recipes" at bounding box center [1107, 72] width 45 height 39
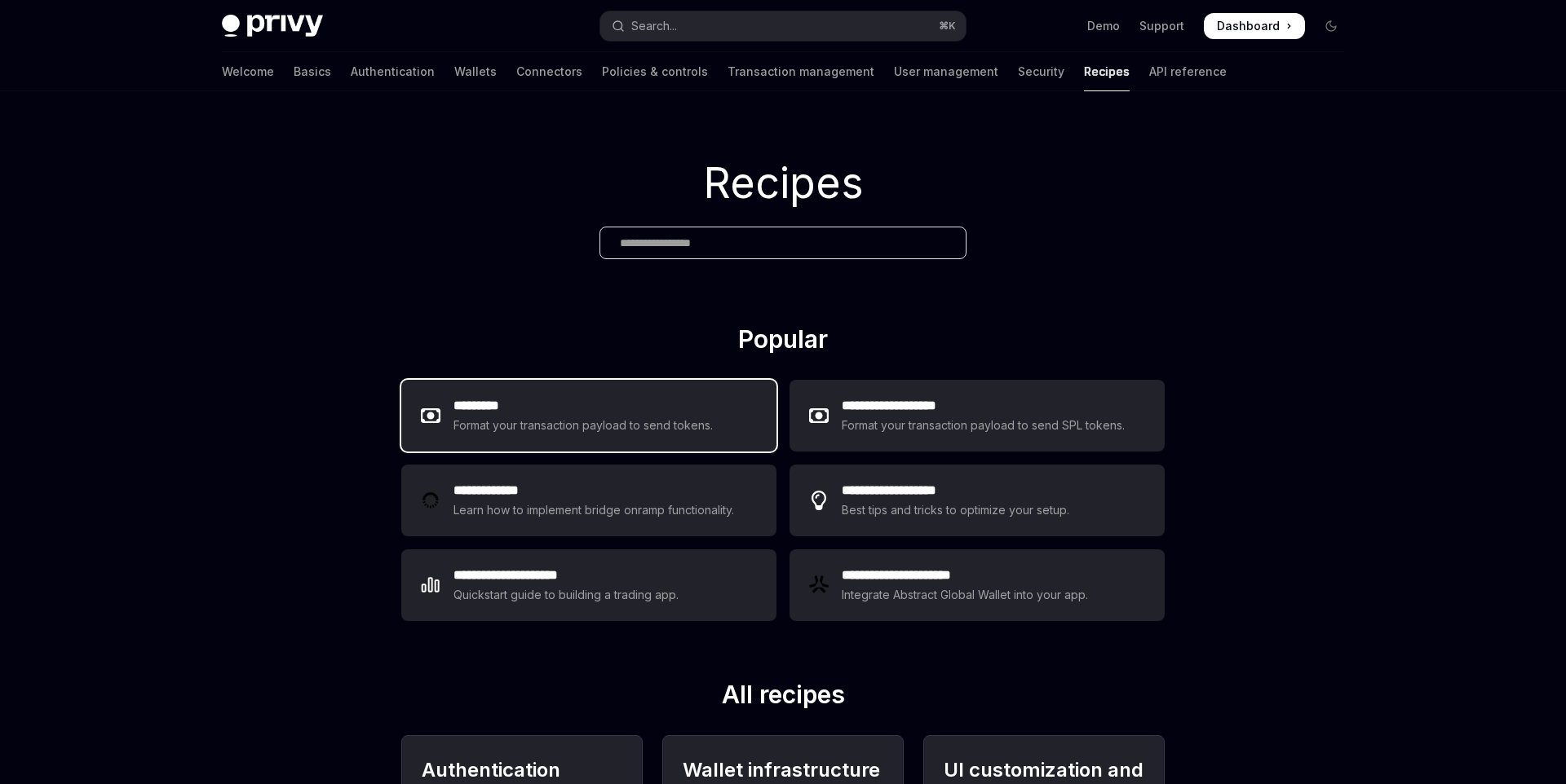
click at [593, 413] on h2 "*********" at bounding box center [584, 405] width 261 height 20
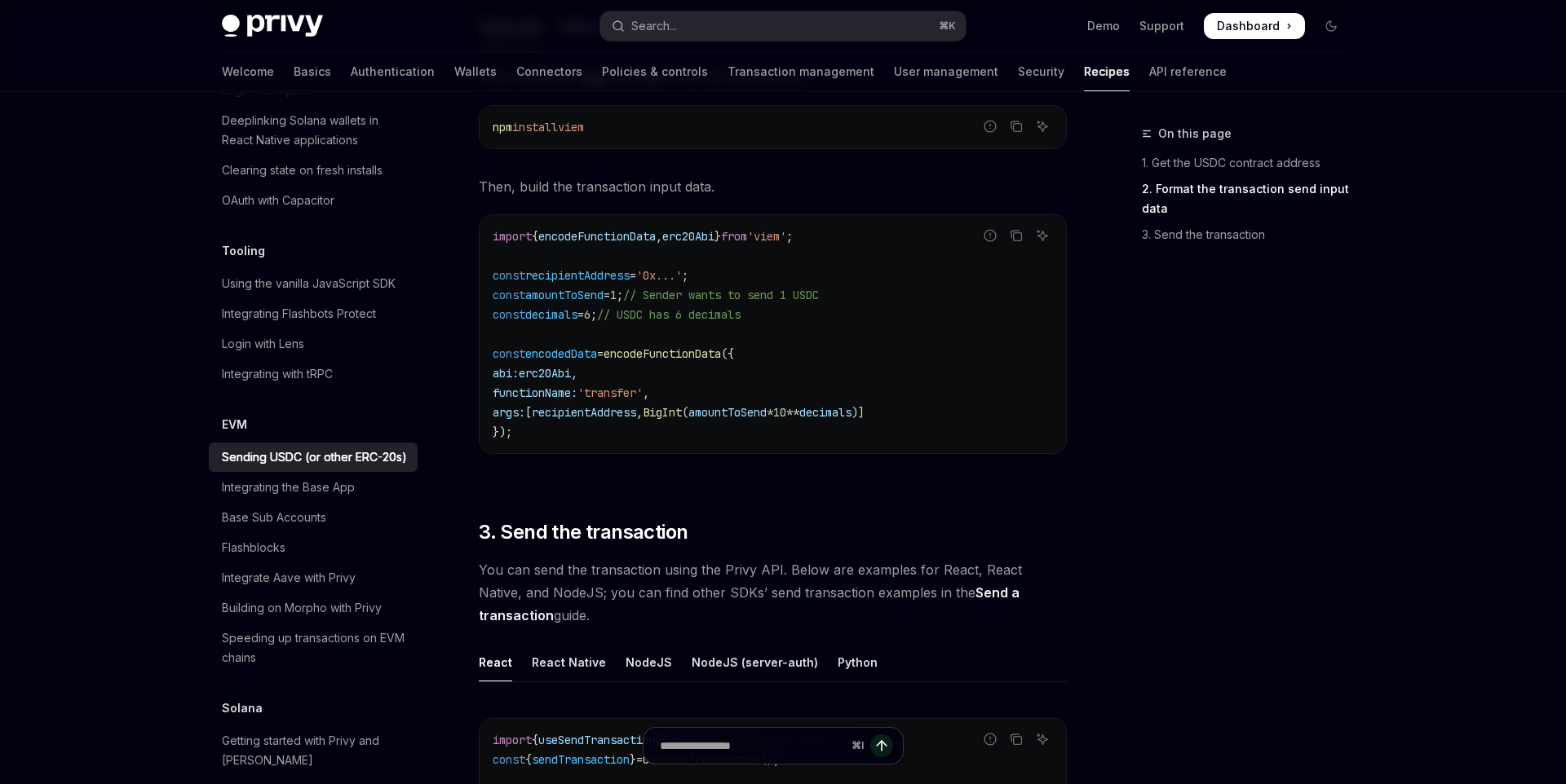
scroll to position [910, 0]
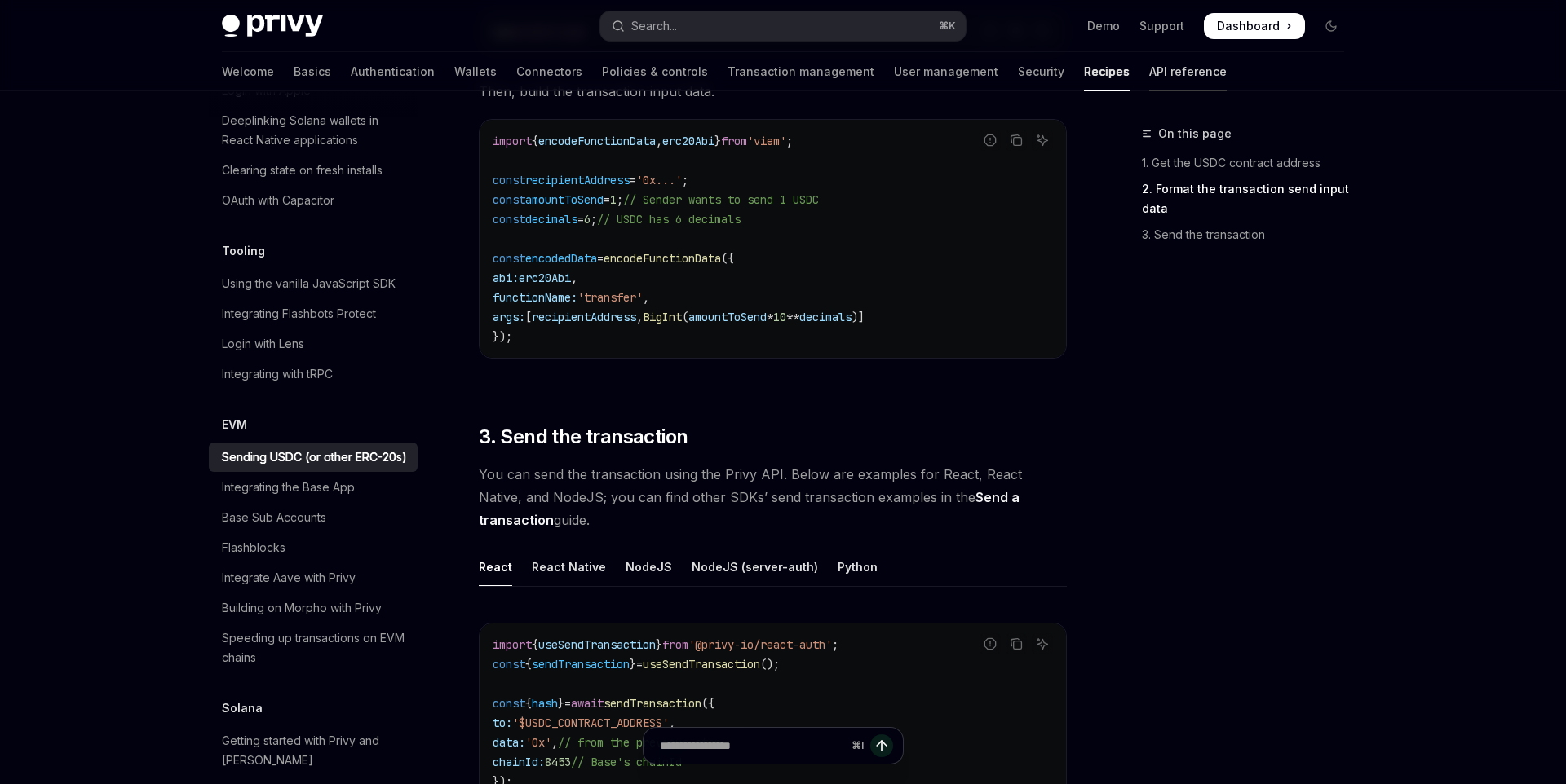
click at [1149, 66] on link "API reference" at bounding box center [1188, 72] width 77 height 39
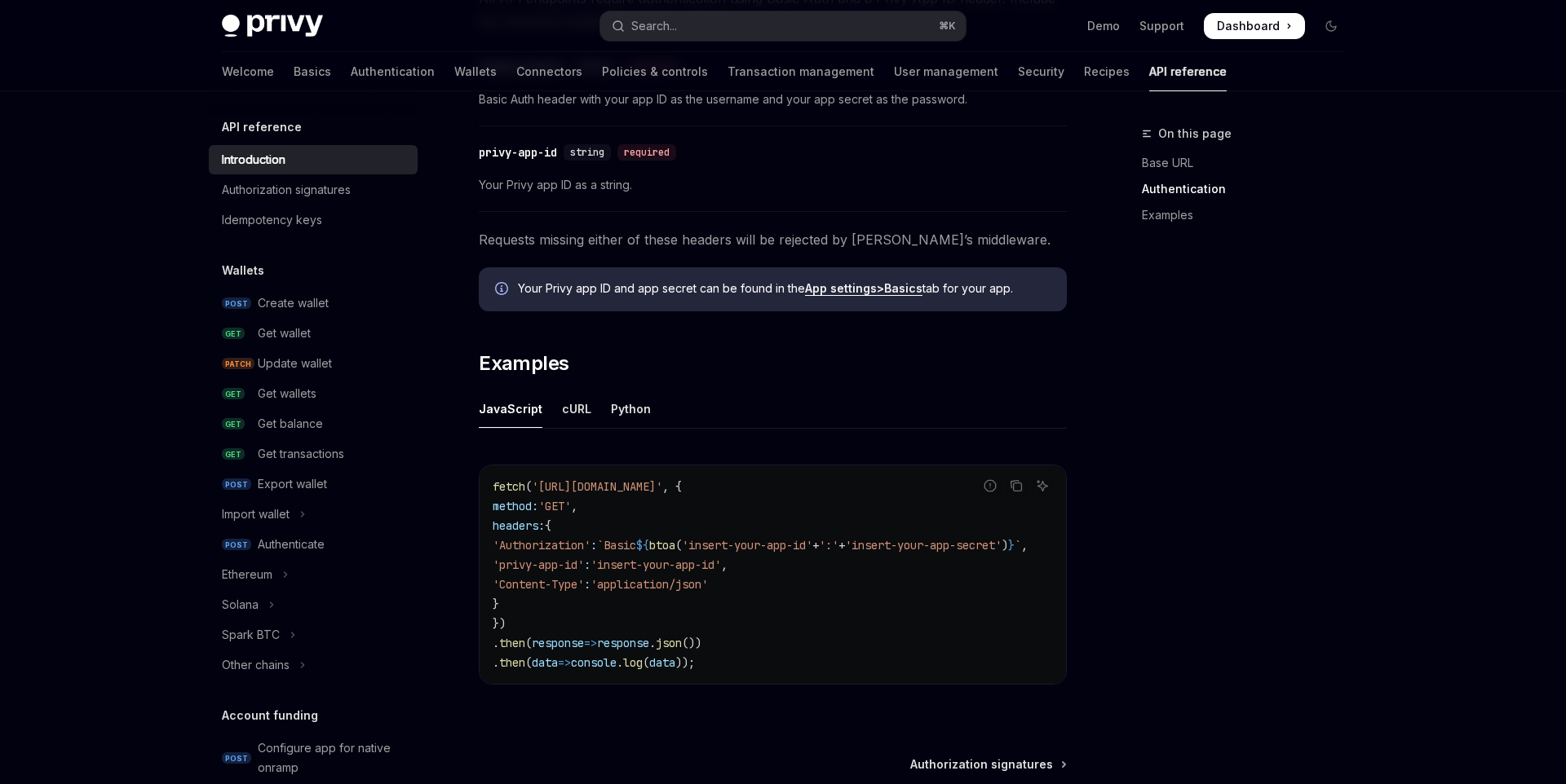
scroll to position [928, 0]
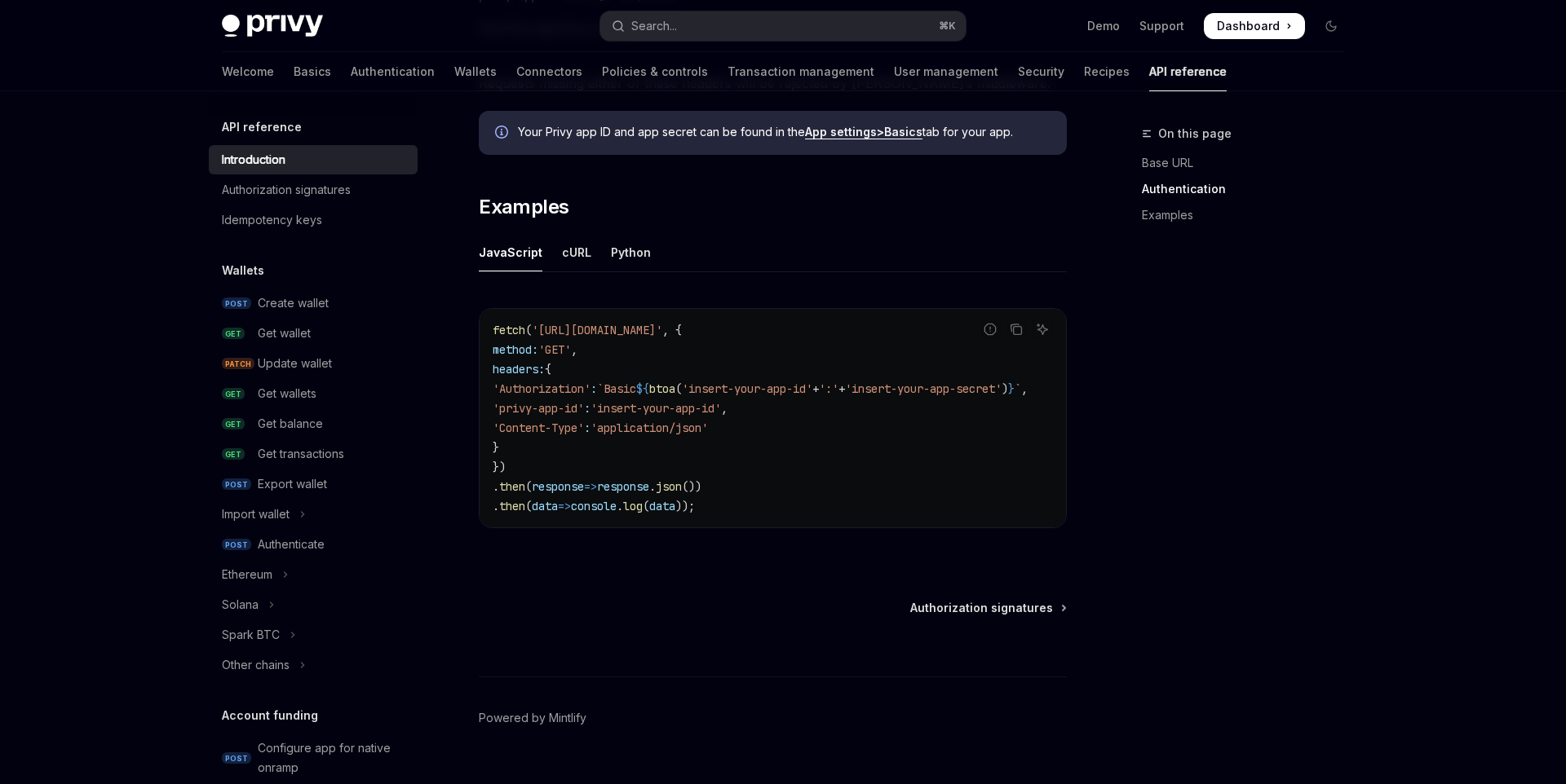
click at [796, 426] on code "fetch ( 'https://api.privy.io/v1/wallets' , { method: 'GET' , headers: { 'Autho…" at bounding box center [780, 418] width 574 height 195
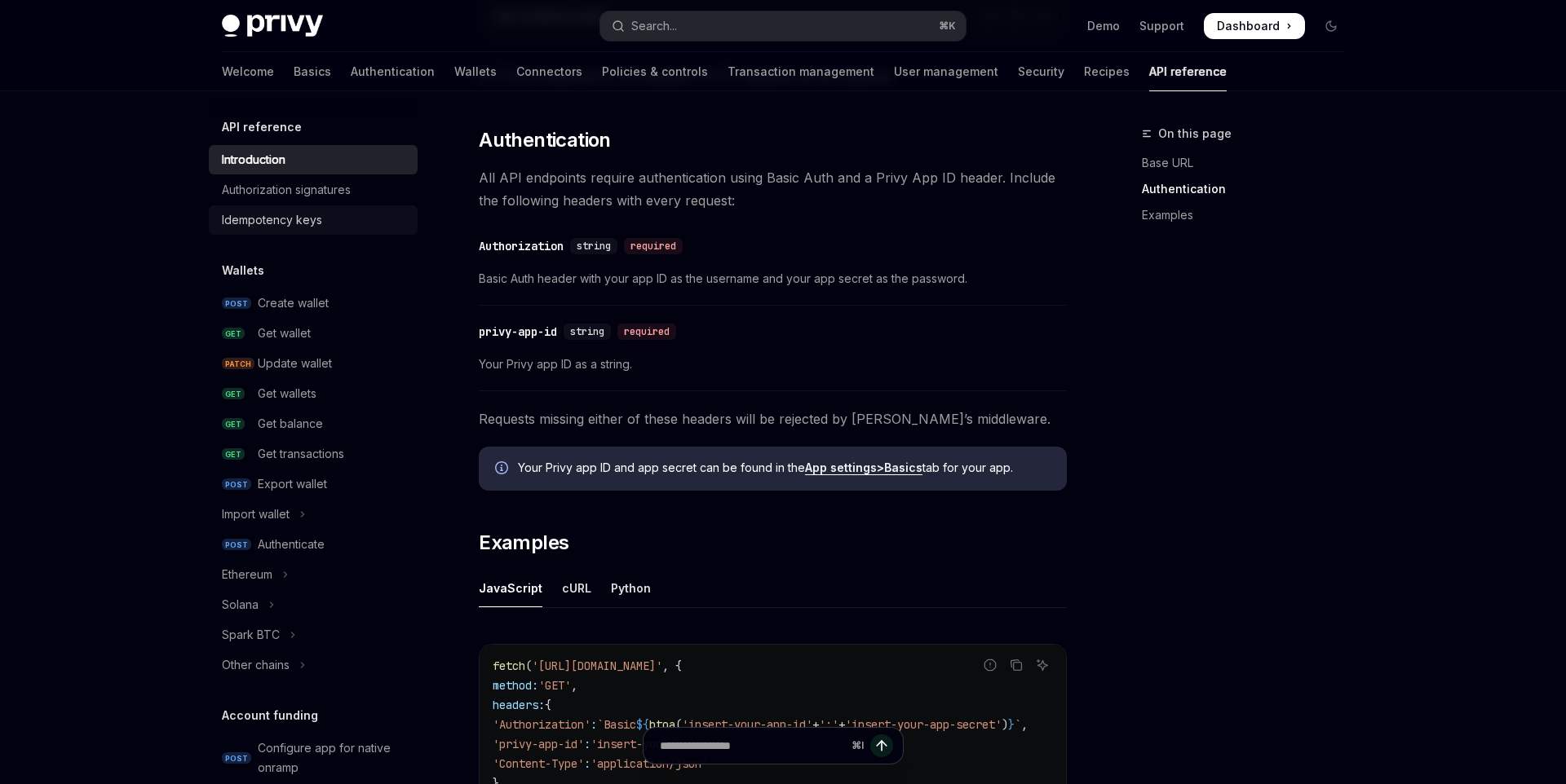
scroll to position [564, 0]
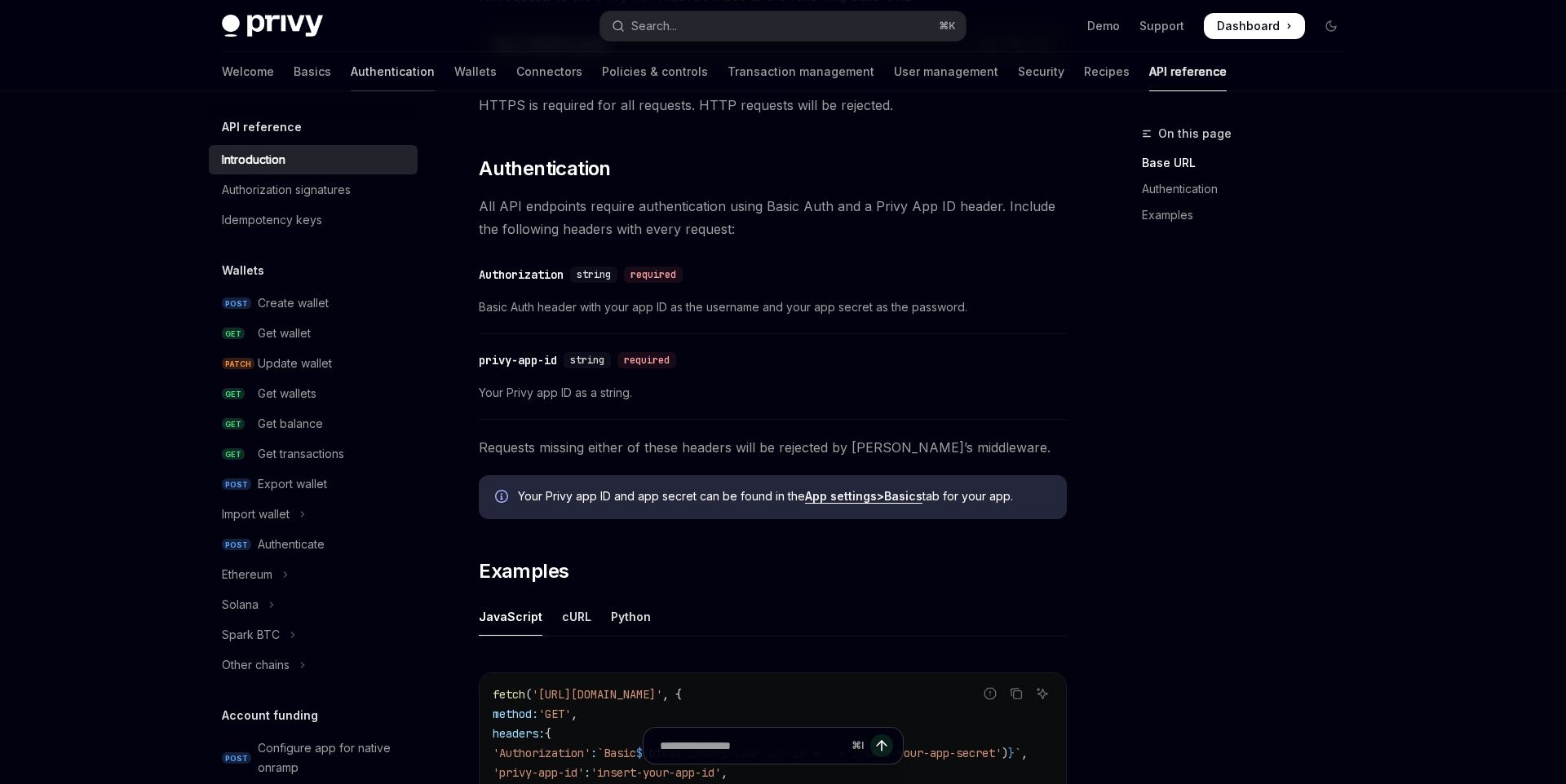
click at [351, 85] on link "Authentication" at bounding box center [393, 72] width 84 height 39
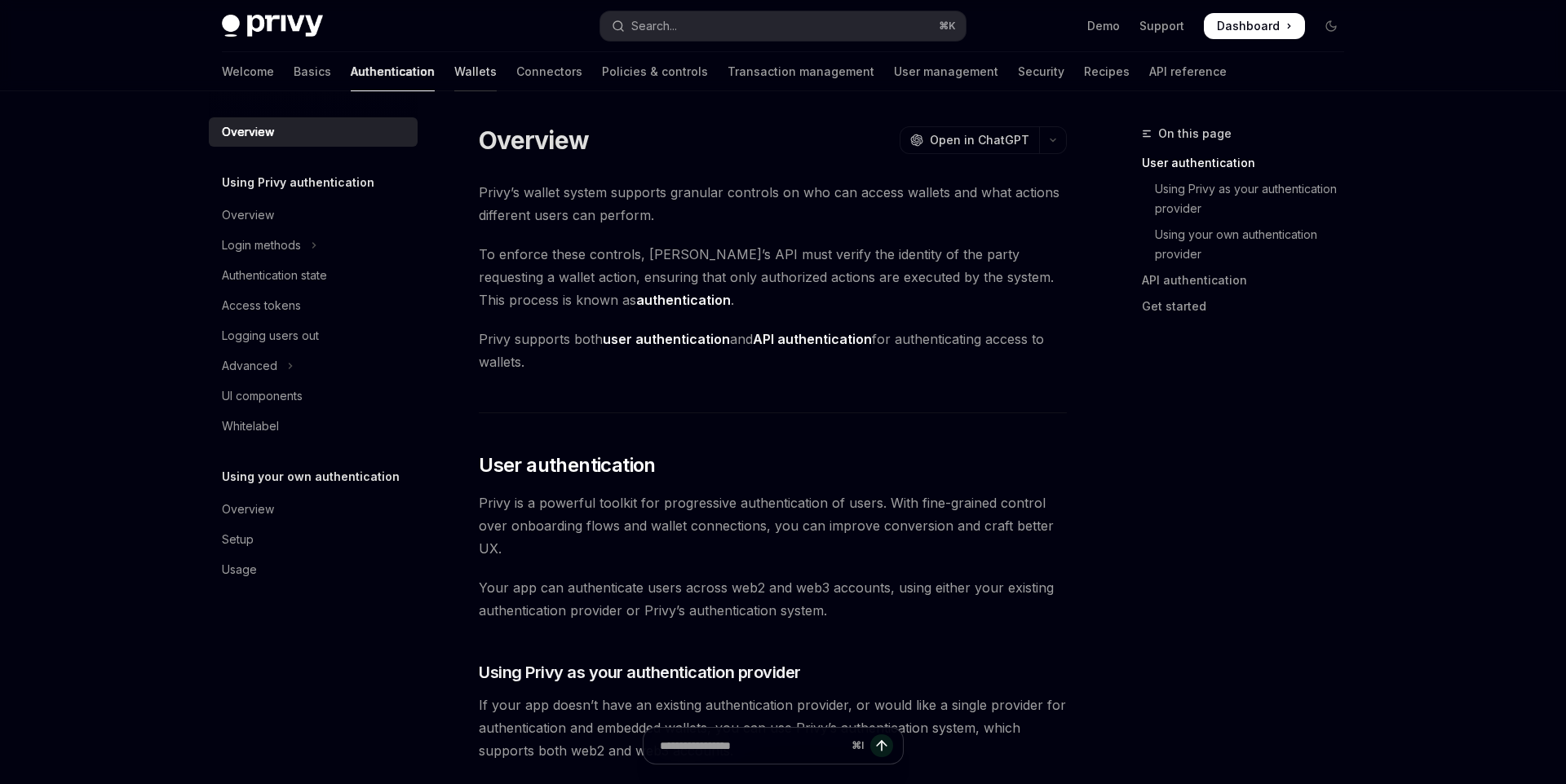
click at [454, 76] on link "Wallets" at bounding box center [475, 72] width 42 height 39
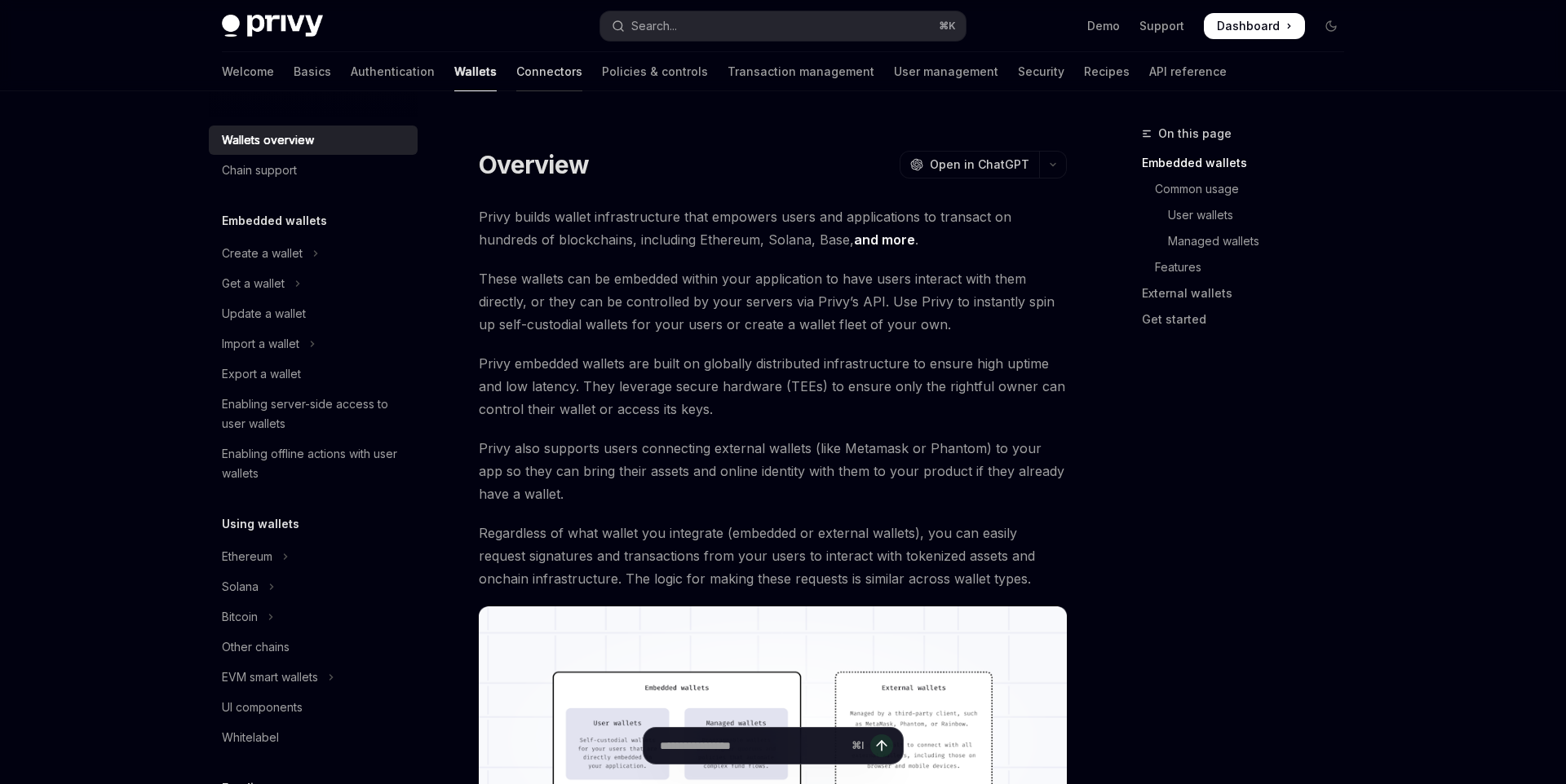
click at [516, 91] on div at bounding box center [549, 92] width 66 height 2
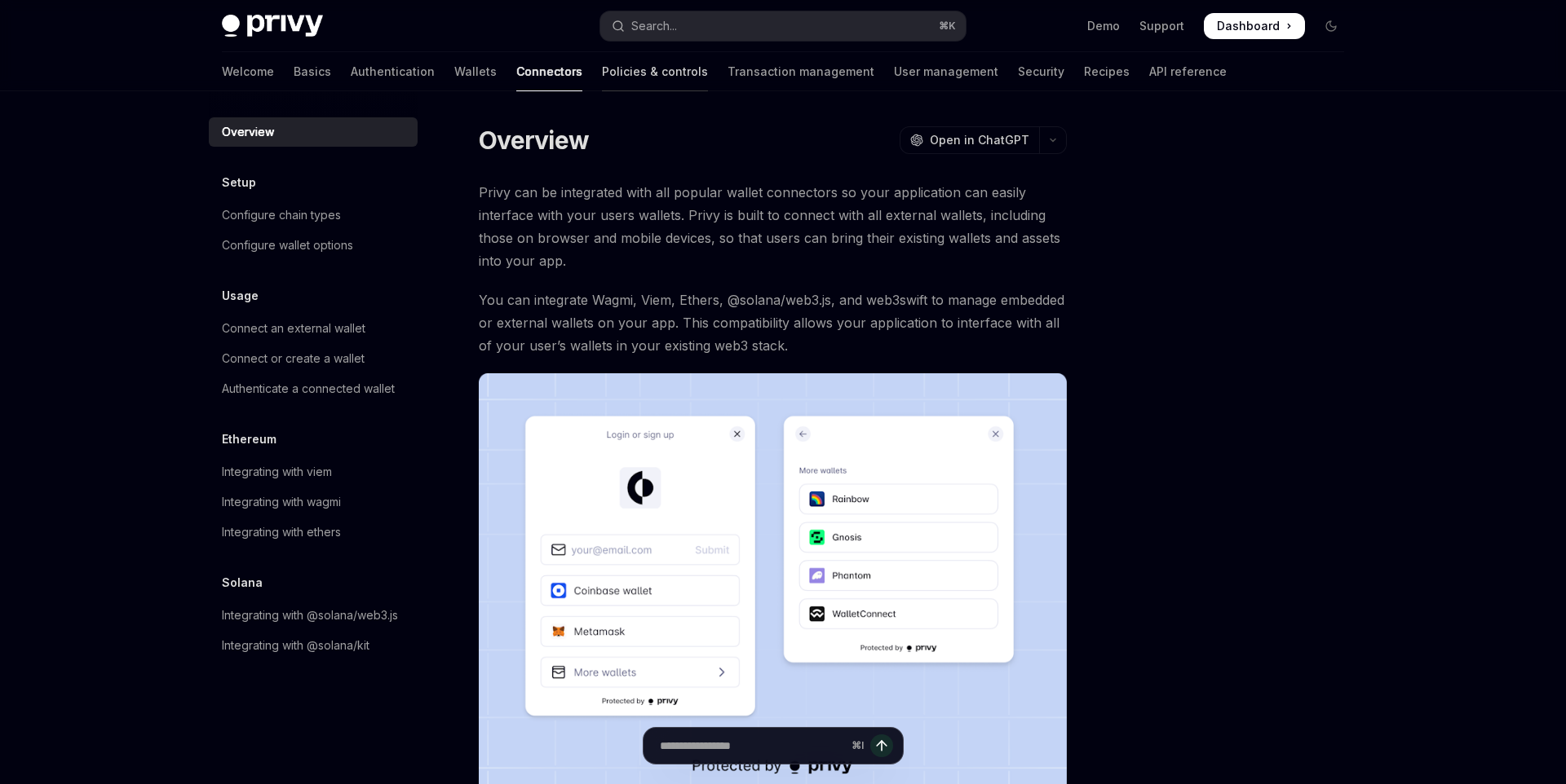
click at [609, 80] on link "Policies & controls" at bounding box center [655, 72] width 106 height 39
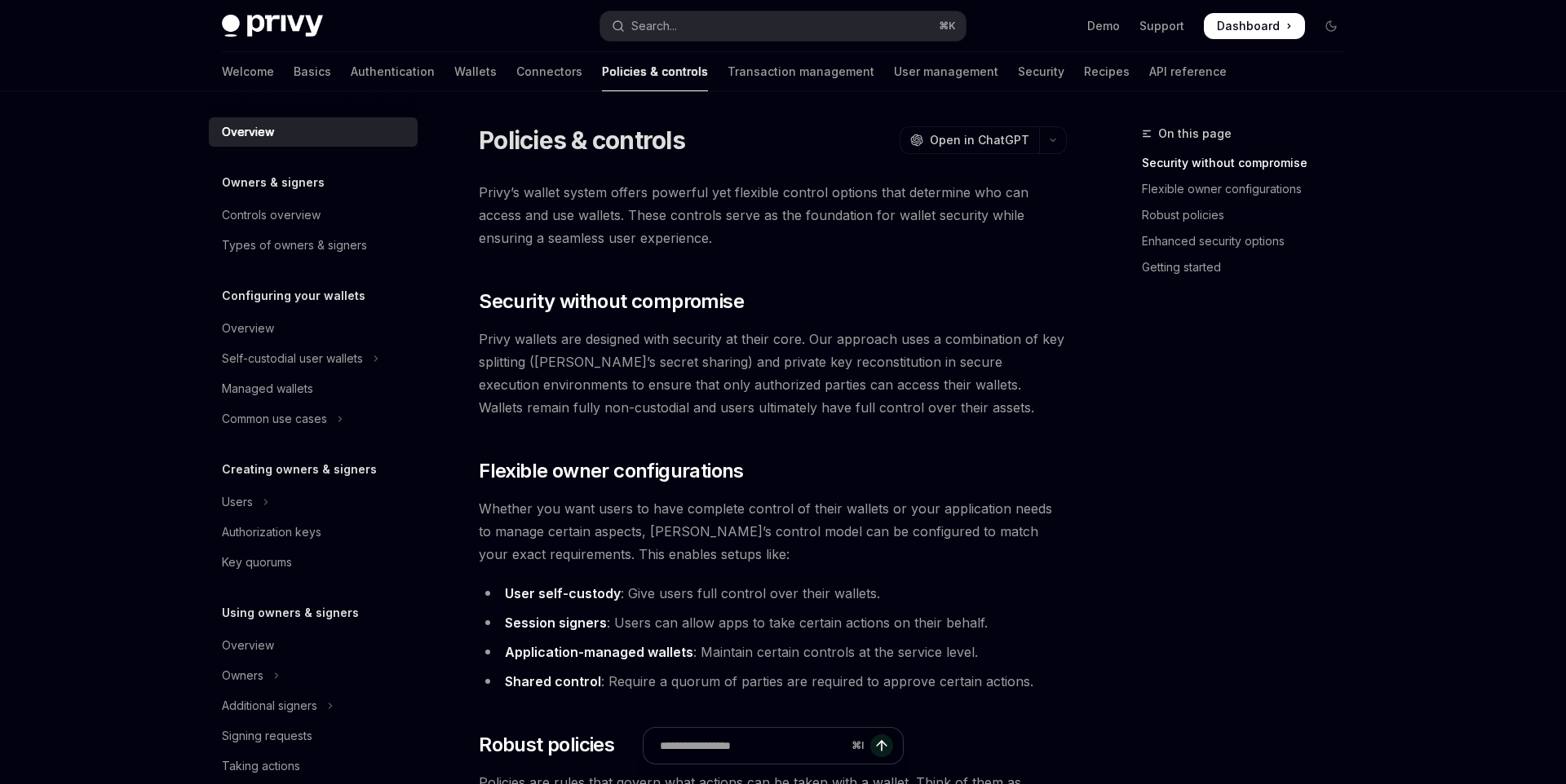
click at [1266, 376] on div "On this page Security without compromise Flexible owner configurations Robust p…" at bounding box center [1233, 454] width 248 height 661
type textarea "*"
